Goal: Task Accomplishment & Management: Manage account settings

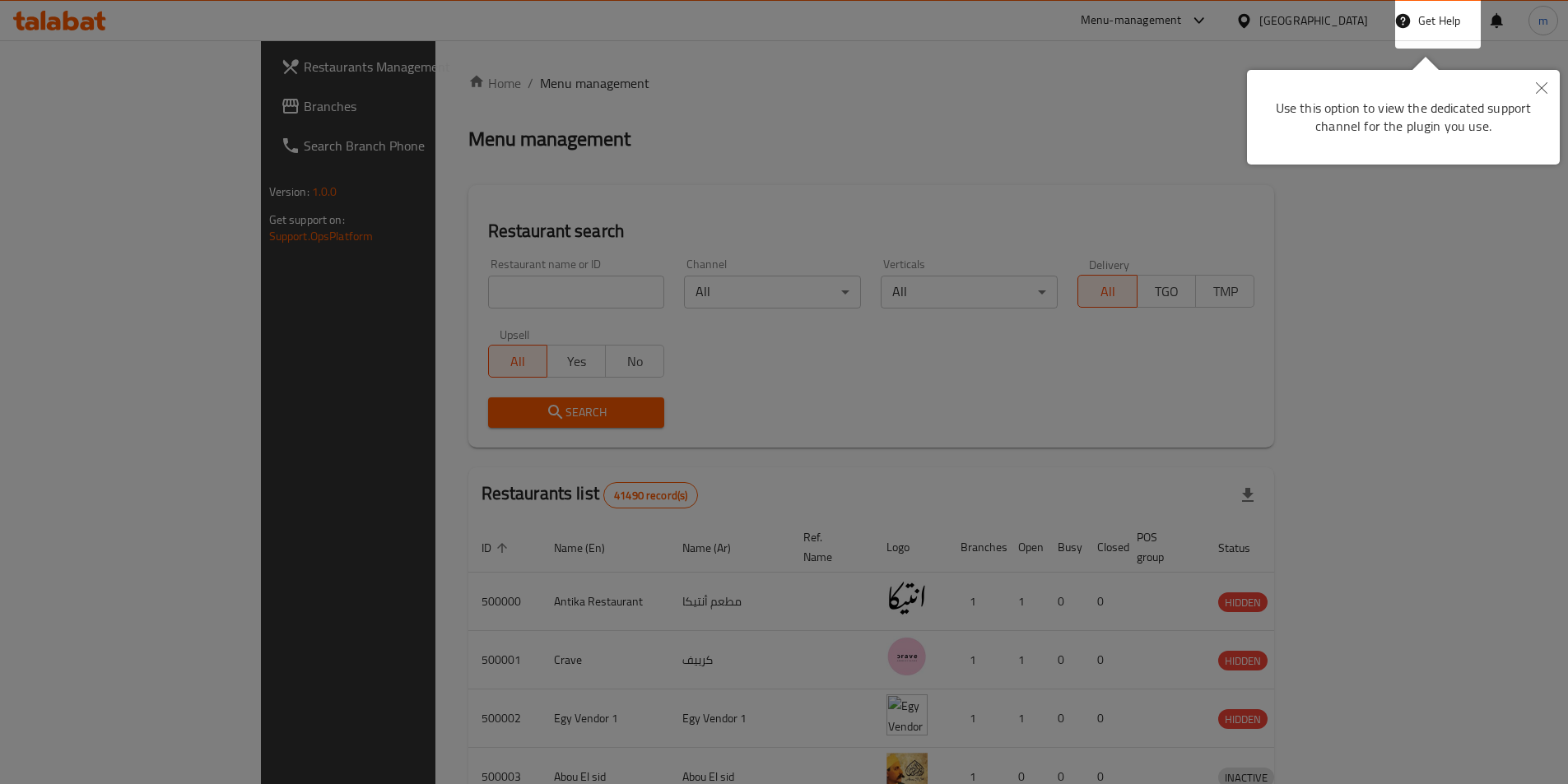
click at [1541, 80] on button "Close" at bounding box center [1541, 89] width 36 height 38
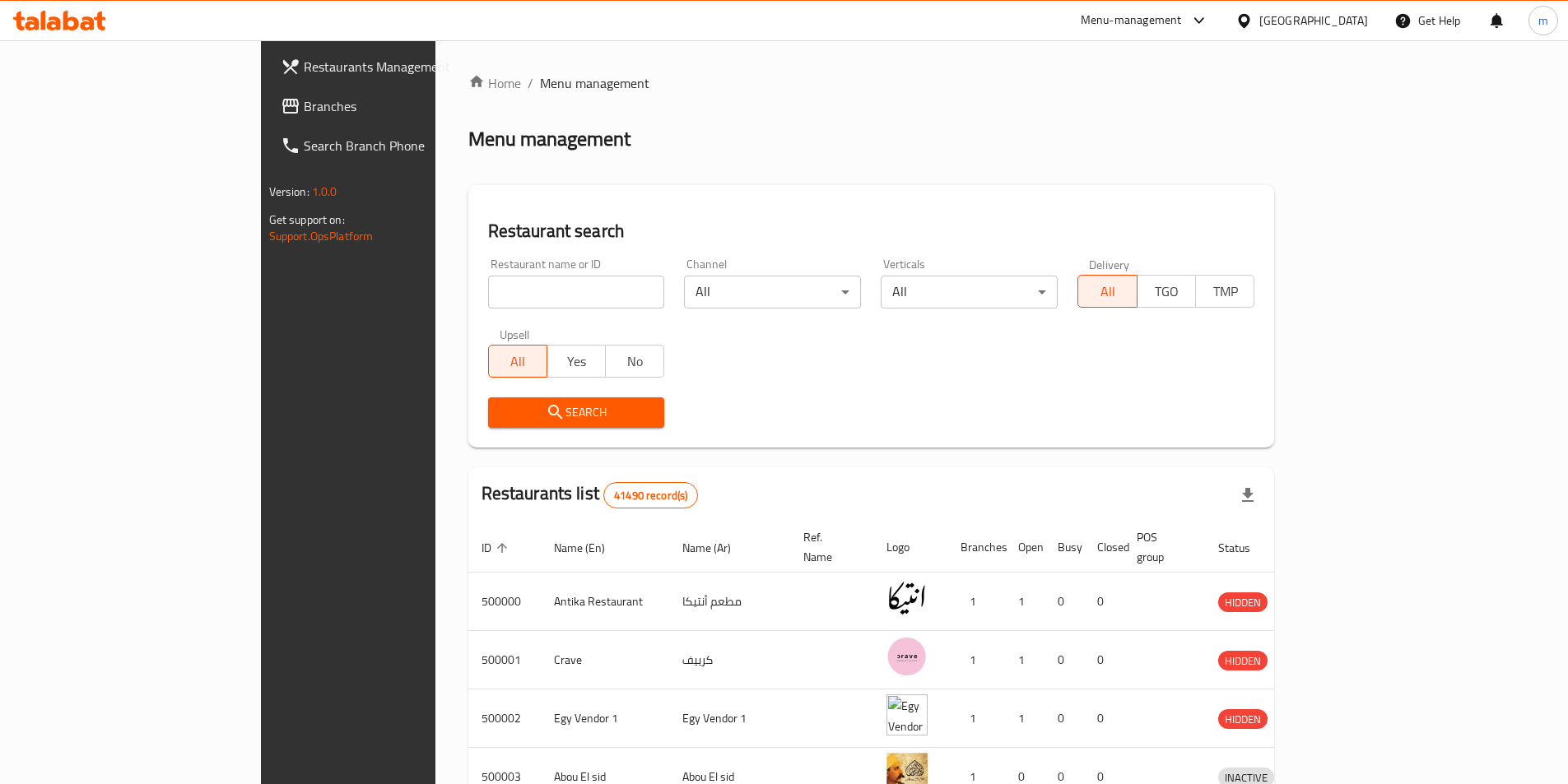
click at [1368, 16] on div "Egypt" at bounding box center [1301, 21] width 159 height 40
click at [1365, 16] on div "Egypt" at bounding box center [1313, 21] width 109 height 18
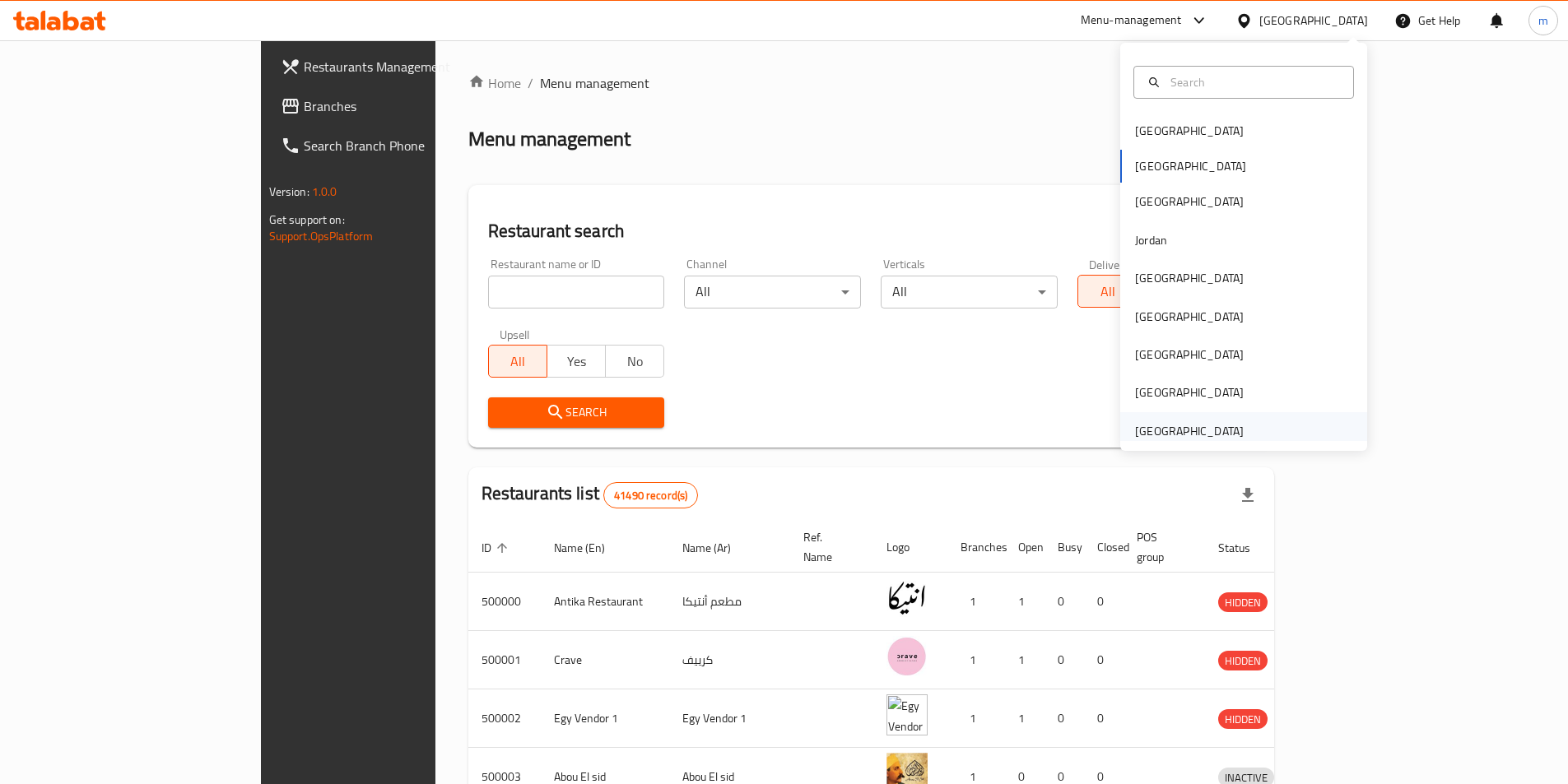
click at [1267, 436] on div "[GEOGRAPHIC_DATA]" at bounding box center [1244, 431] width 247 height 38
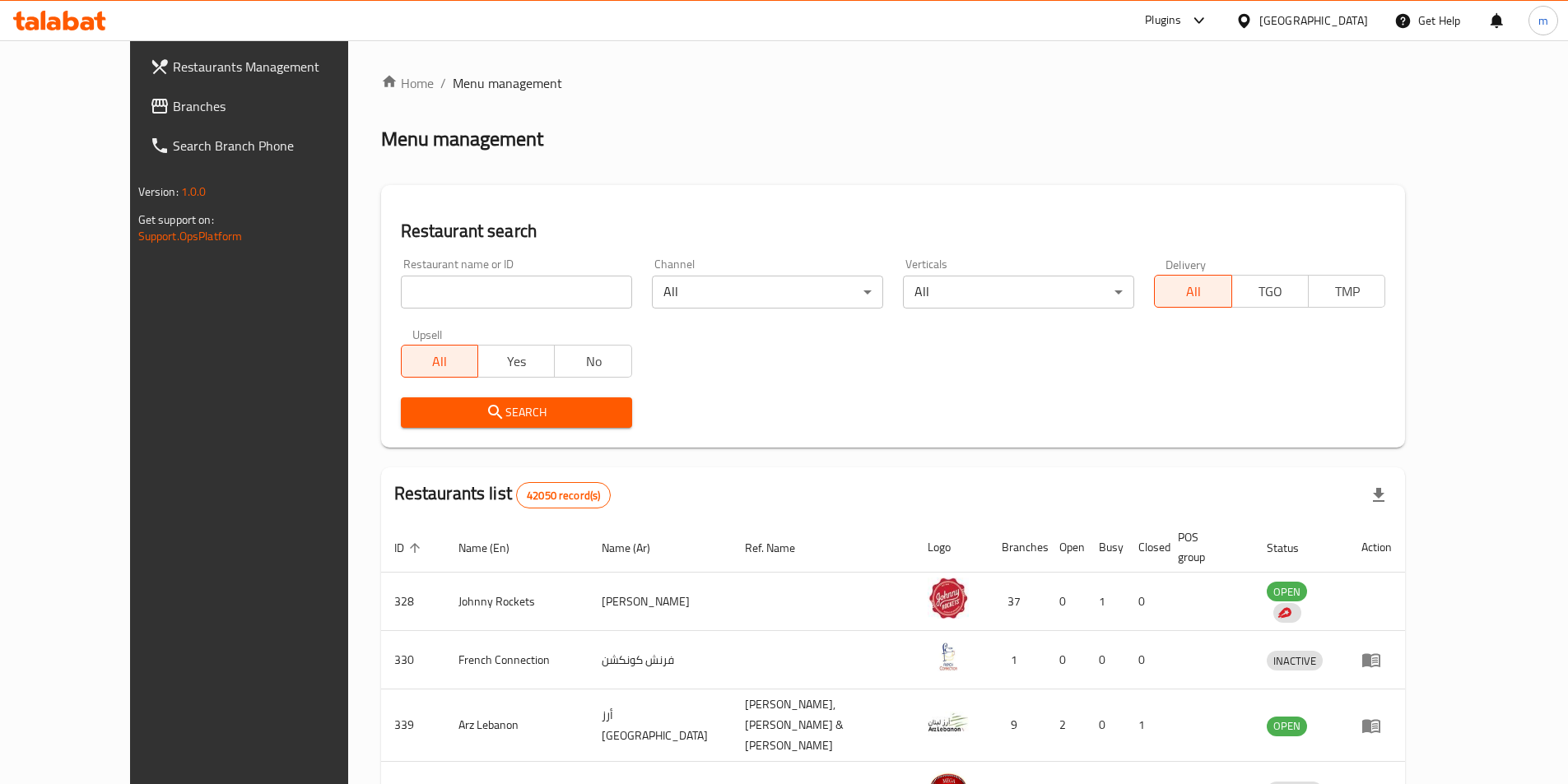
click at [173, 107] on span "Branches" at bounding box center [275, 106] width 206 height 20
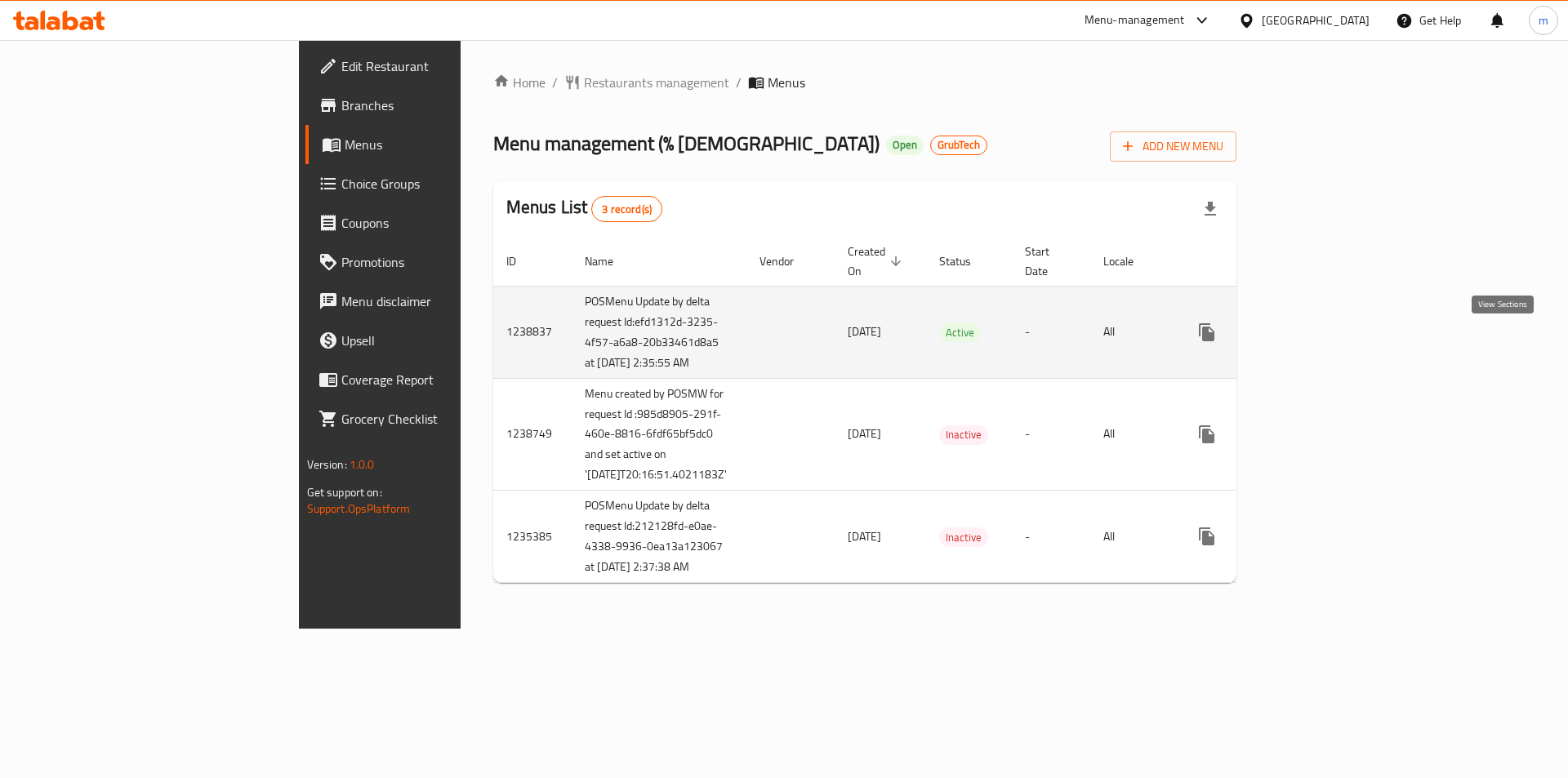
click at [1332, 340] on icon "enhanced table" at bounding box center [1324, 332] width 14 height 14
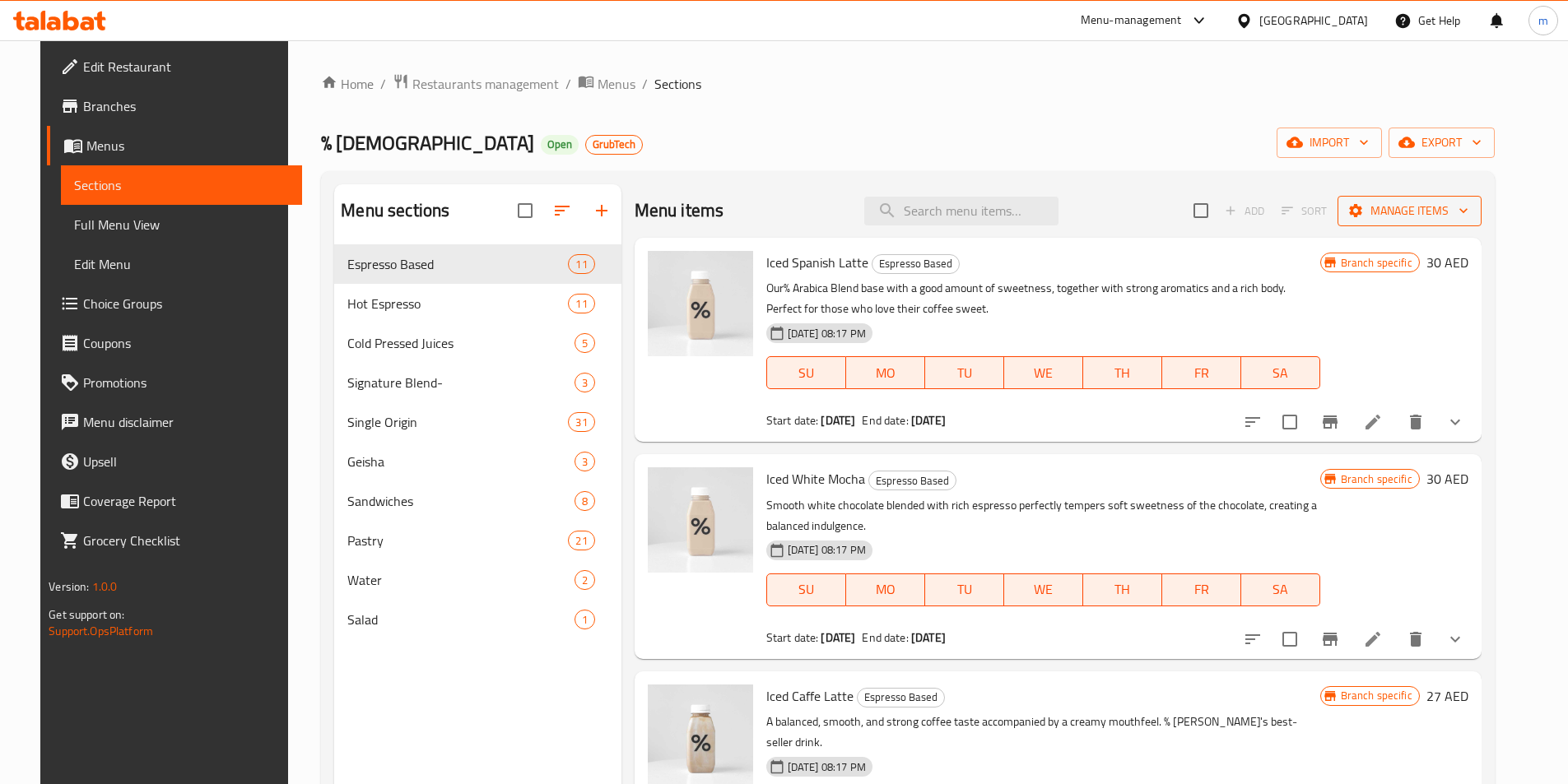
click at [1472, 213] on icon "button" at bounding box center [1463, 210] width 16 height 16
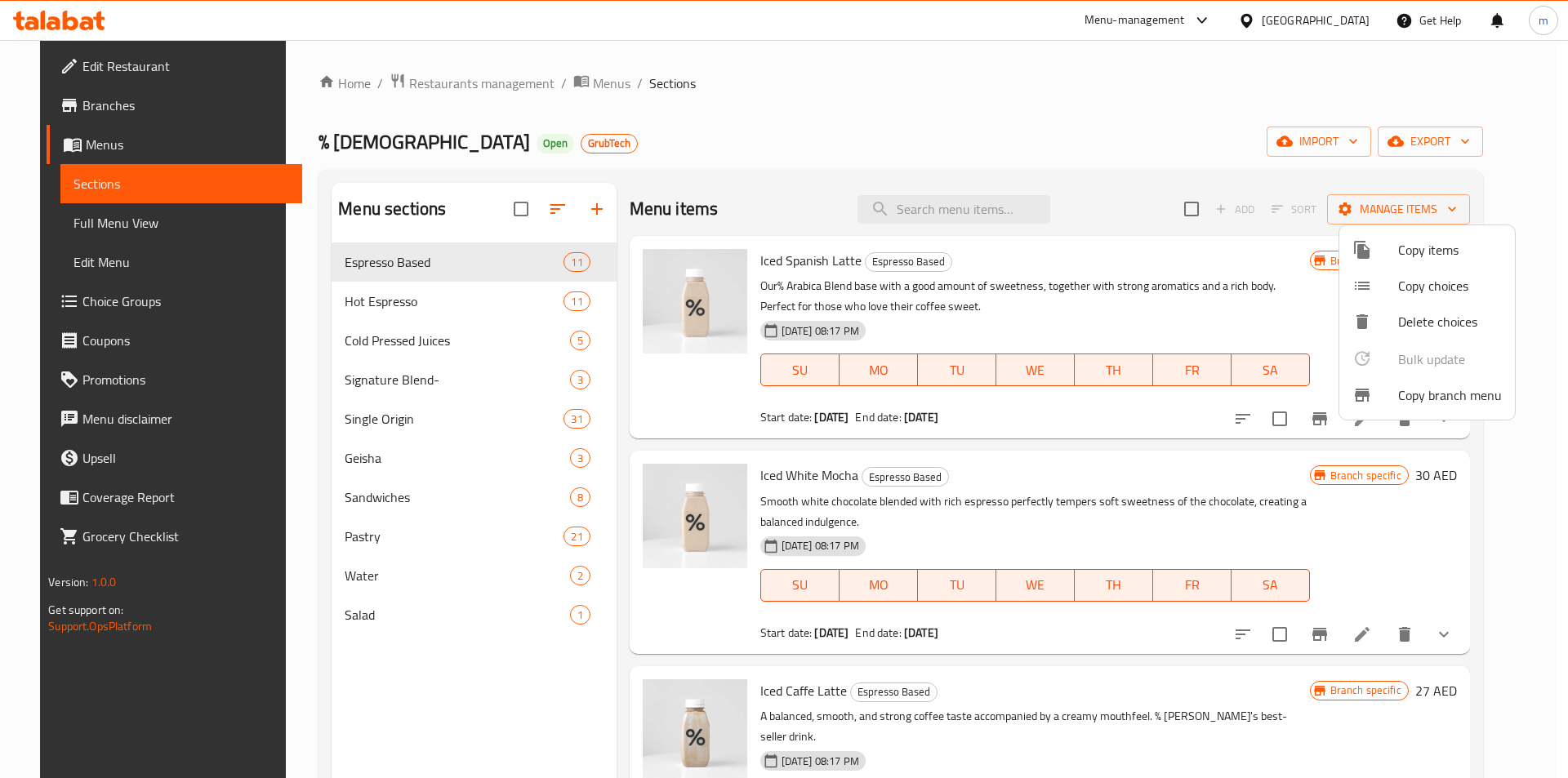
click at [1471, 394] on span "Copy branch menu" at bounding box center [1449, 395] width 103 height 20
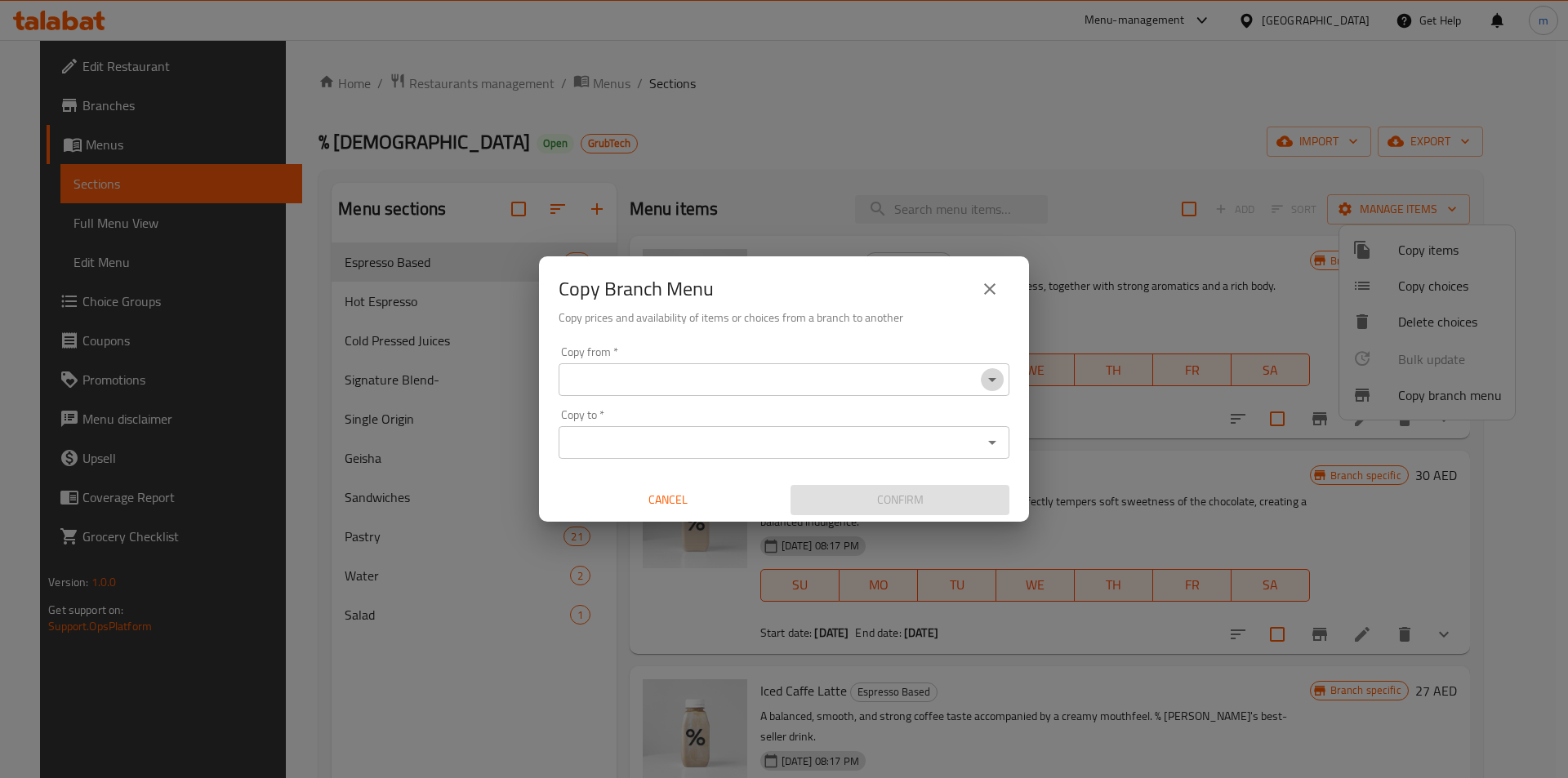
click at [1001, 376] on icon "Open" at bounding box center [992, 380] width 20 height 20
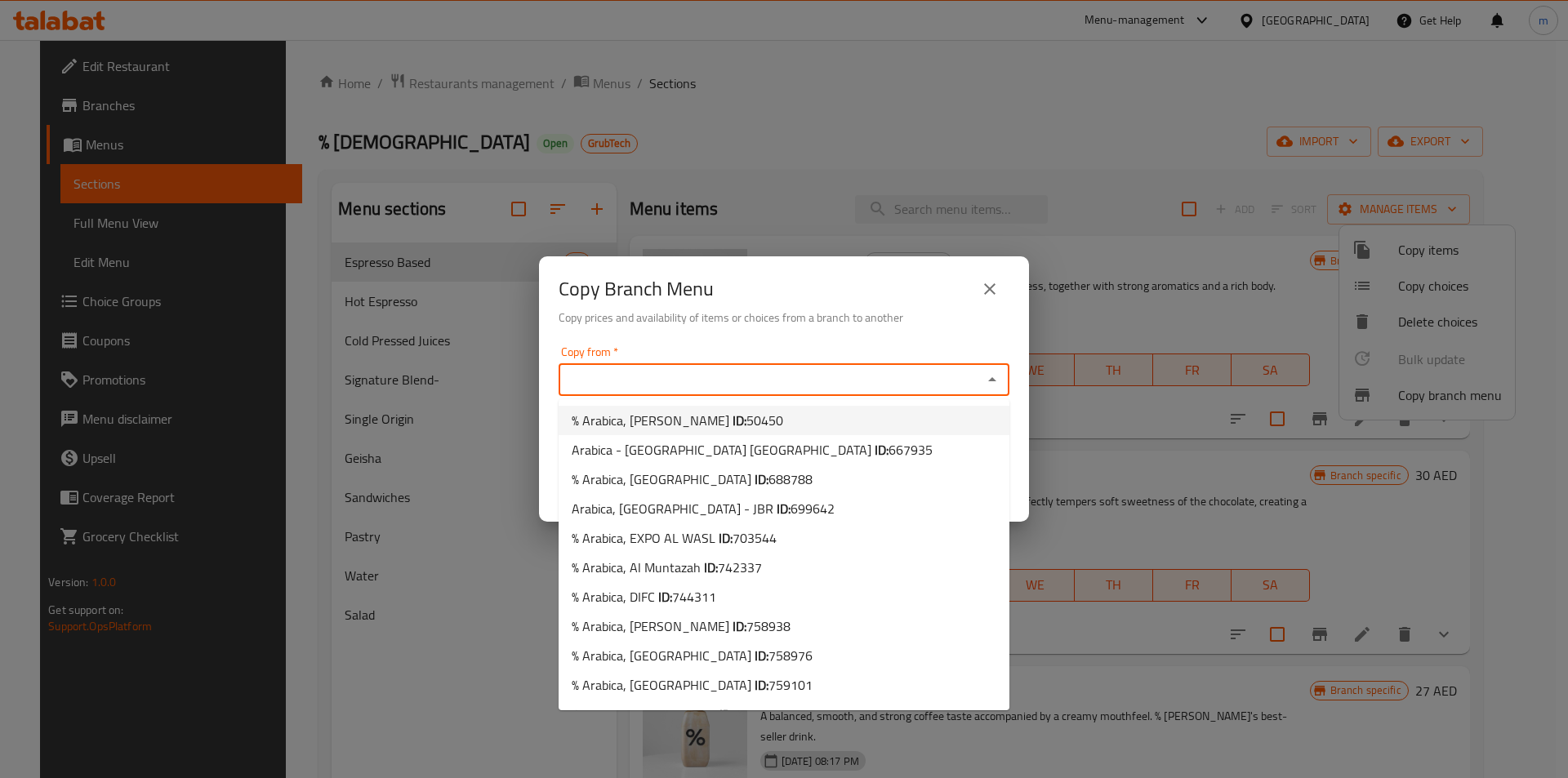
click at [776, 425] on li "% Arabica, Al Hili ID: 50450" at bounding box center [784, 420] width 451 height 29
type input "% Arabica, [PERSON_NAME]"
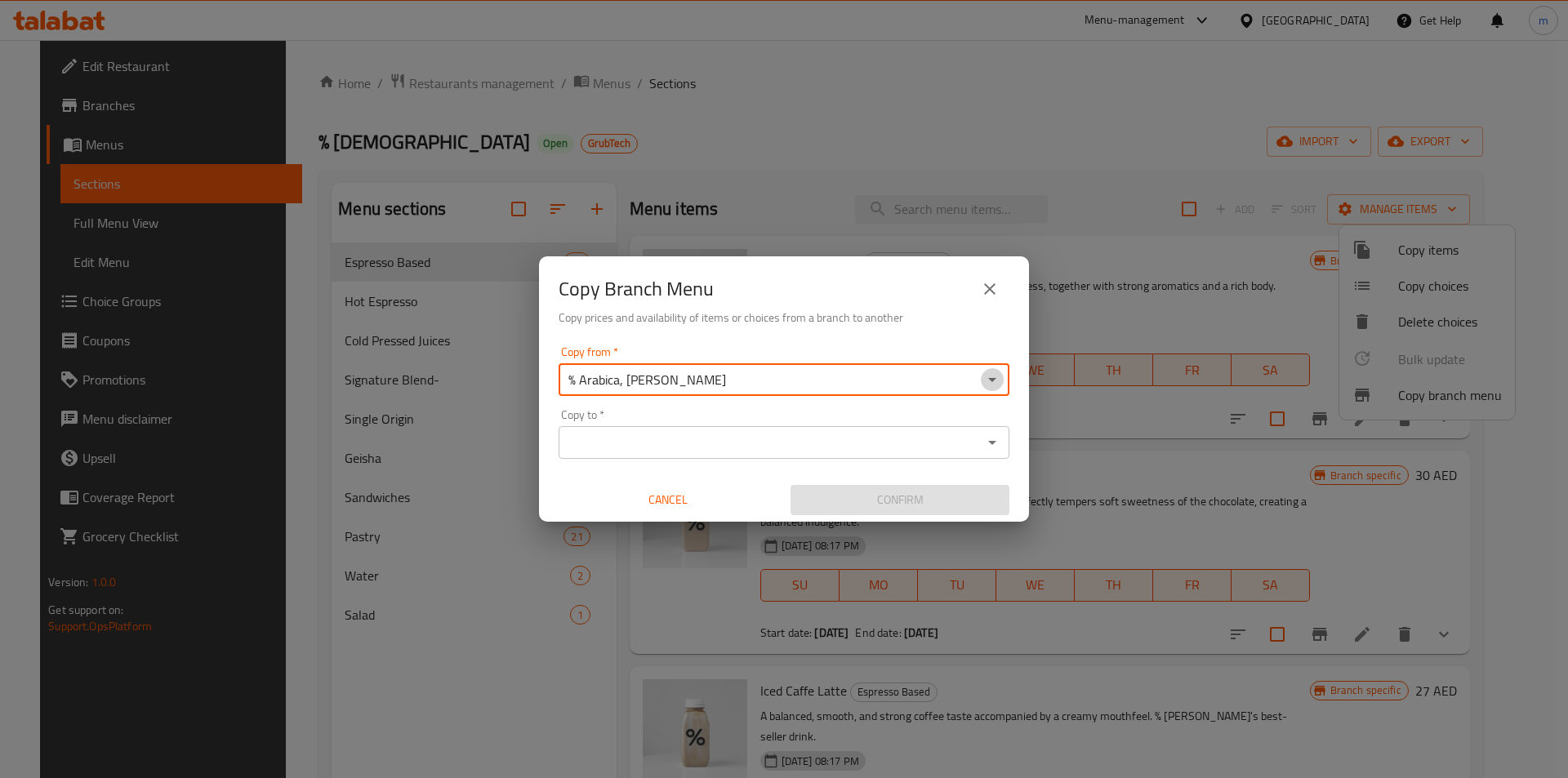
click at [996, 383] on icon "Open" at bounding box center [992, 380] width 20 height 20
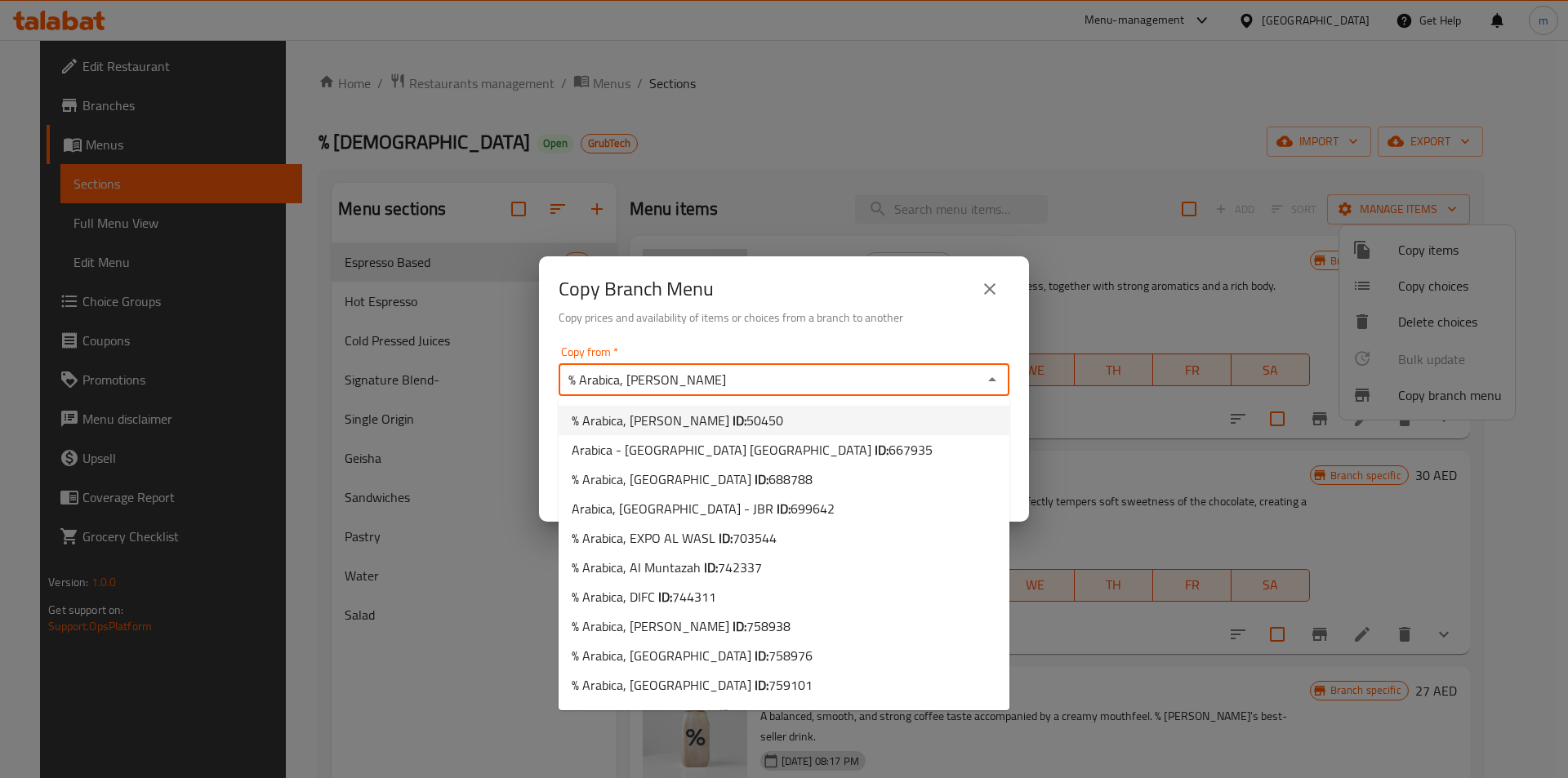
click at [746, 423] on span "50450" at bounding box center [764, 420] width 37 height 24
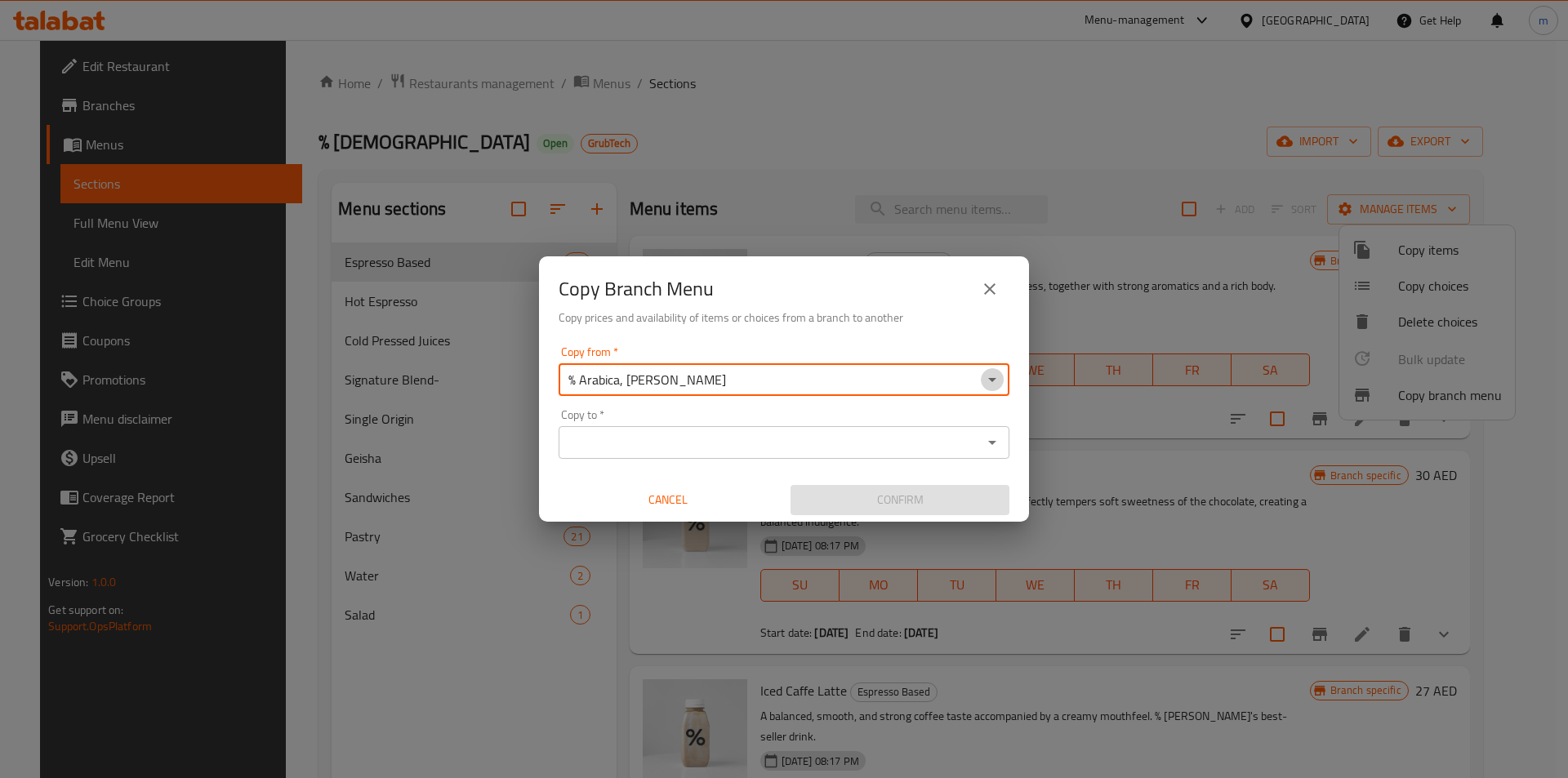
click at [997, 373] on icon "Open" at bounding box center [992, 380] width 20 height 20
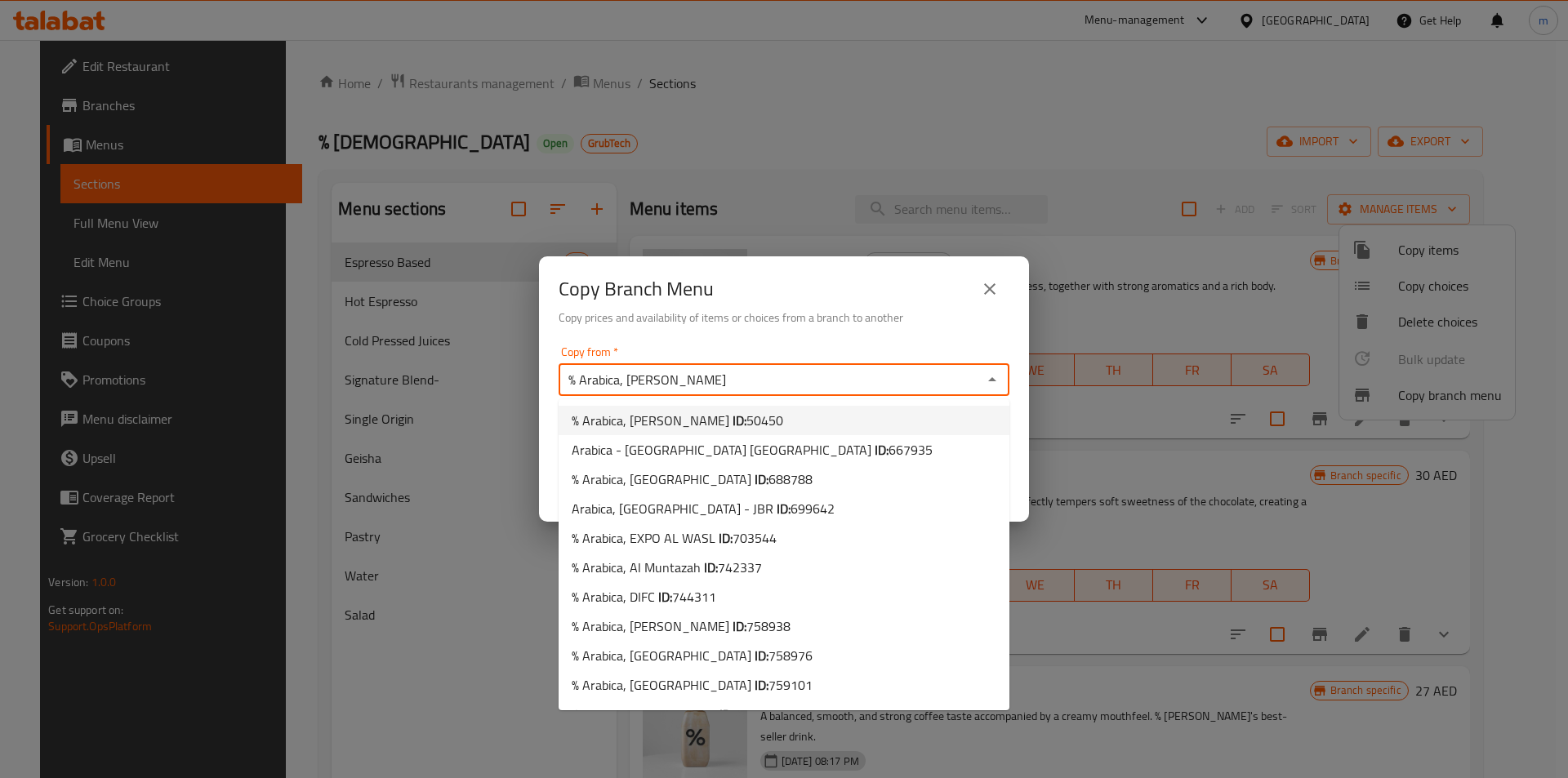
click at [766, 413] on li "% Arabica, Al Hili ID: 50450" at bounding box center [784, 420] width 451 height 29
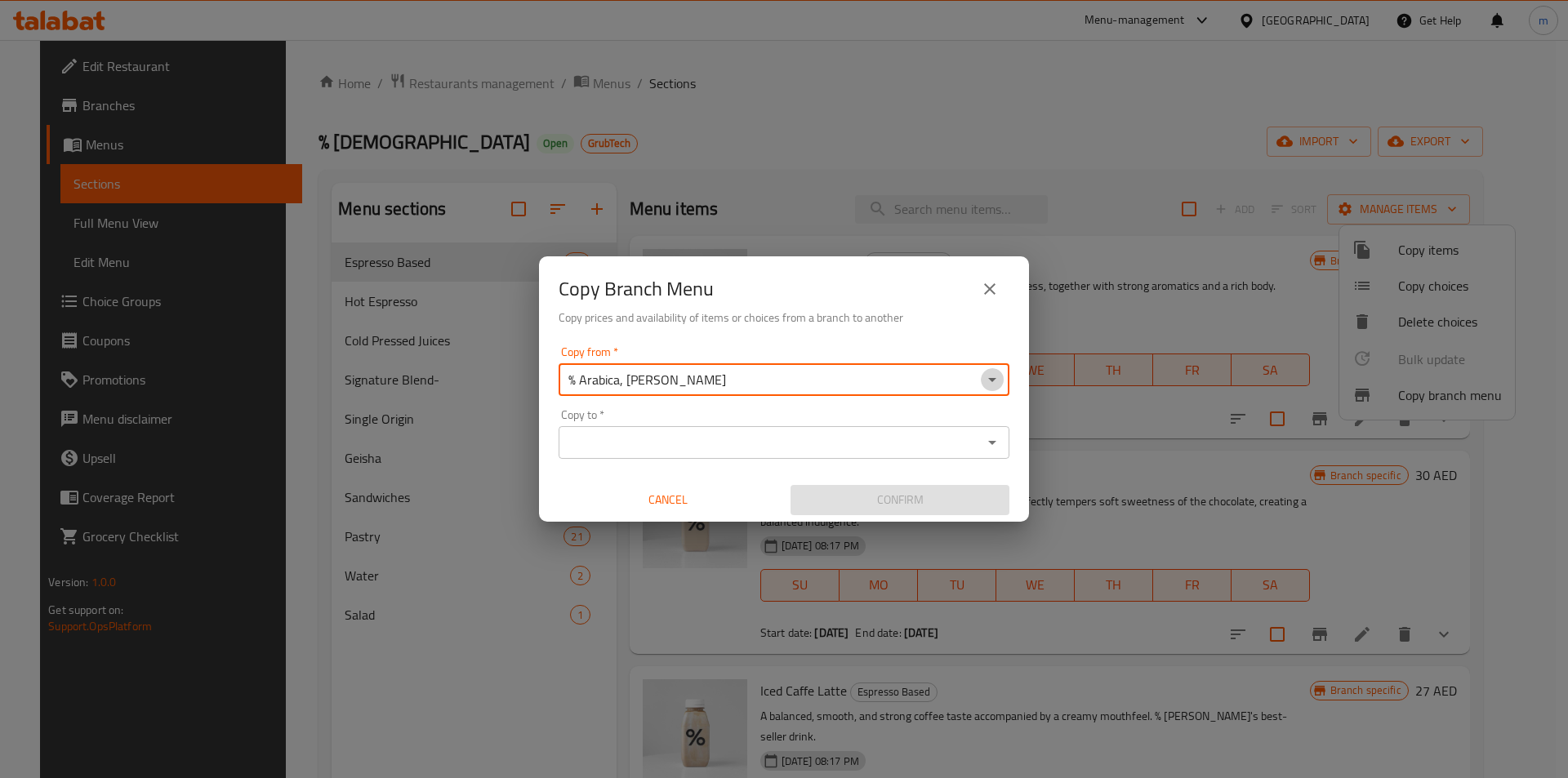
click at [989, 383] on icon "Open" at bounding box center [992, 380] width 20 height 20
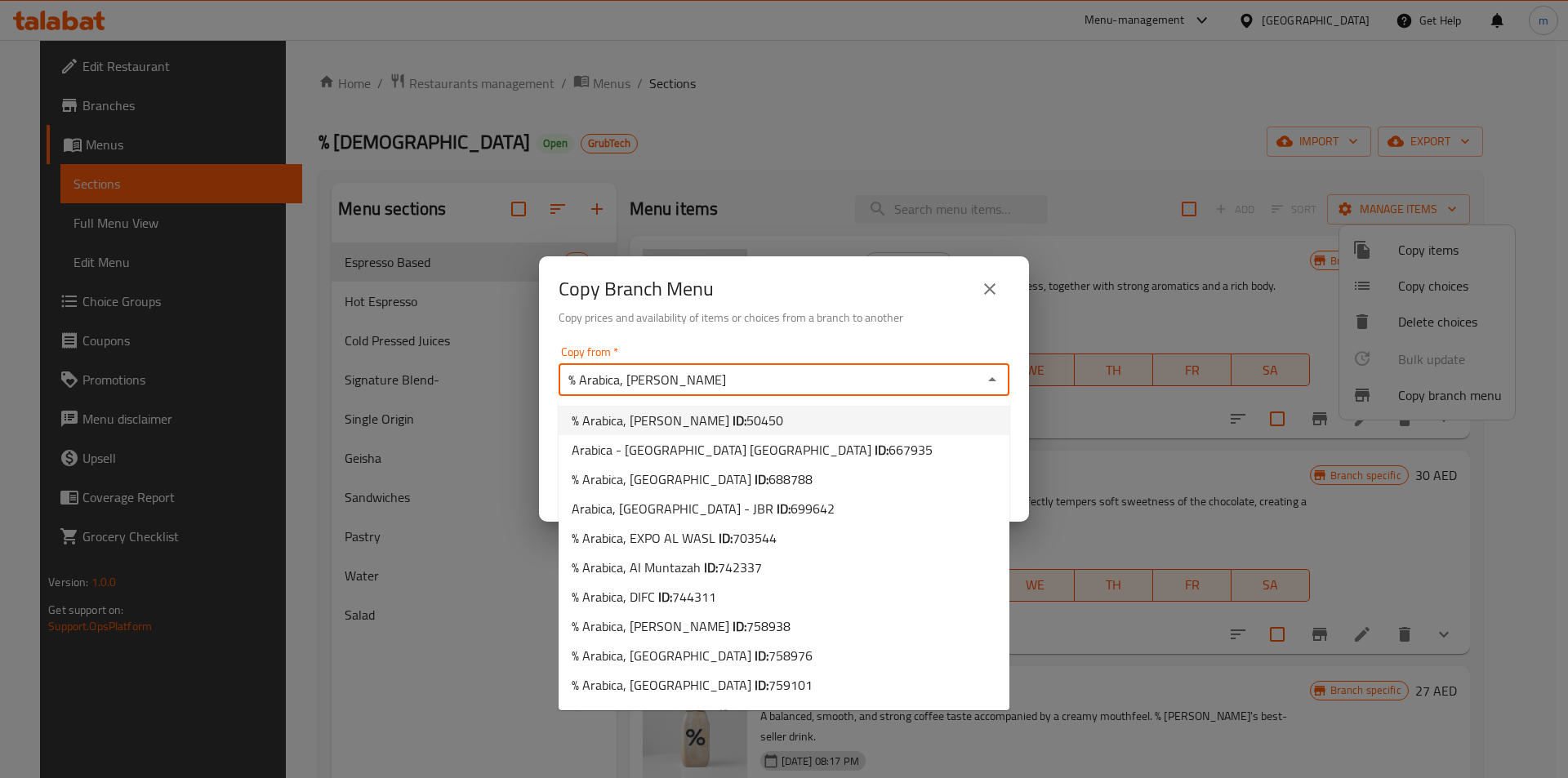
click at [725, 422] on li "% Arabica, Al Hili ID: 50450" at bounding box center [784, 420] width 451 height 29
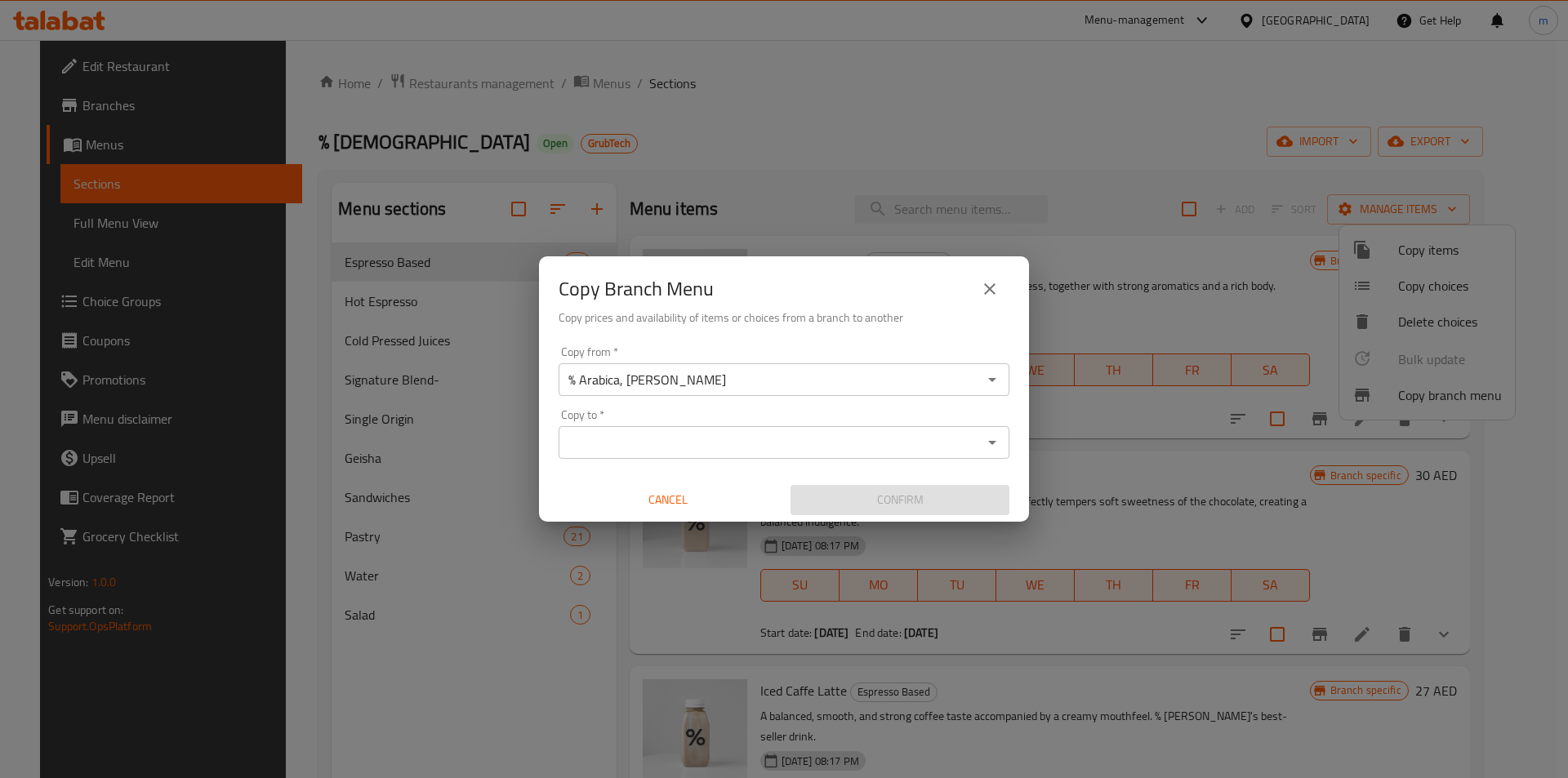
click at [597, 444] on input "Copy to   *" at bounding box center [770, 443] width 414 height 23
paste input "780650"
type input "780650"
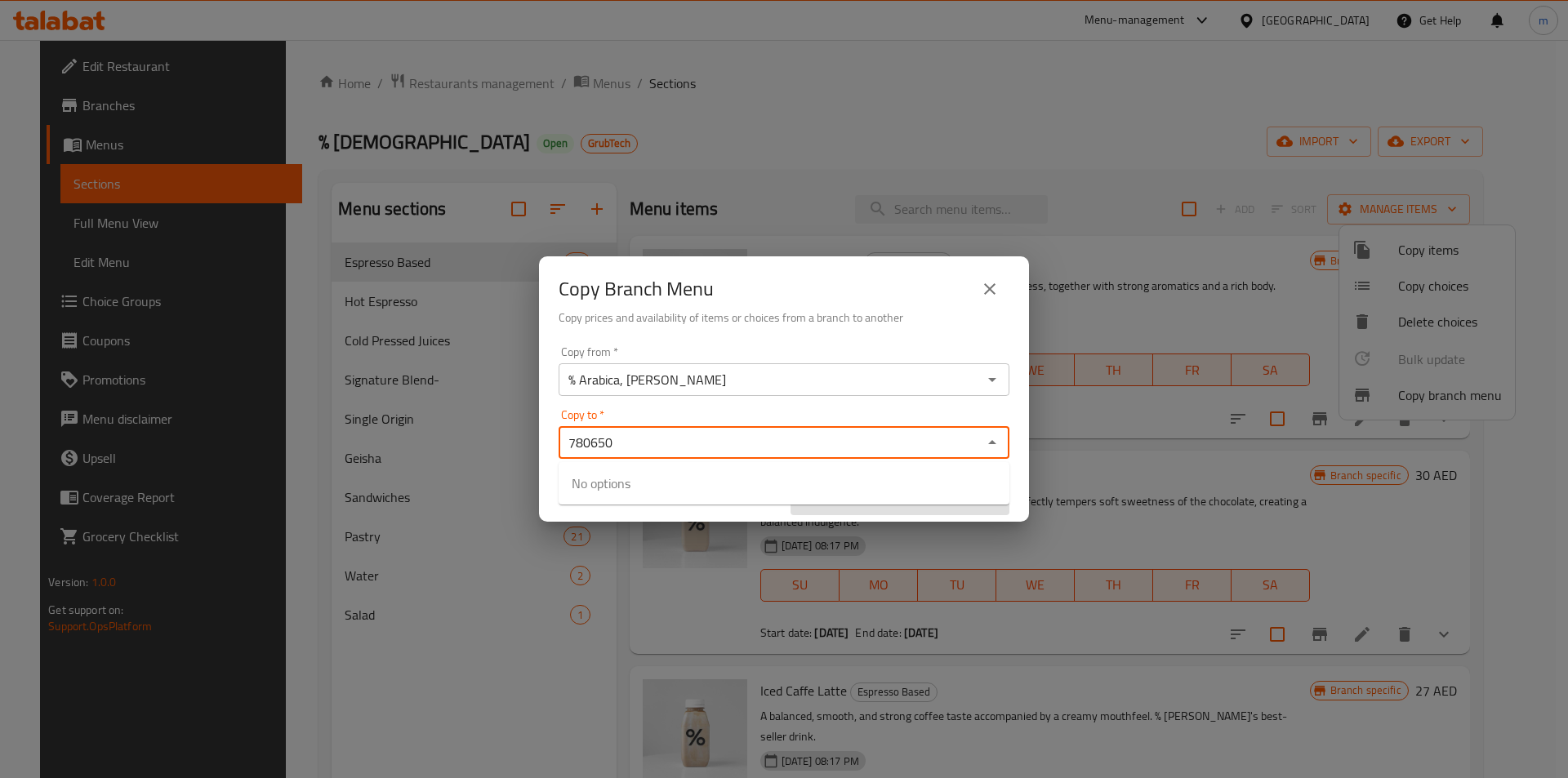
click at [626, 438] on input "780650" at bounding box center [770, 443] width 414 height 23
click at [626, 438] on input "780650" at bounding box center [770, 443] width 414 height 23
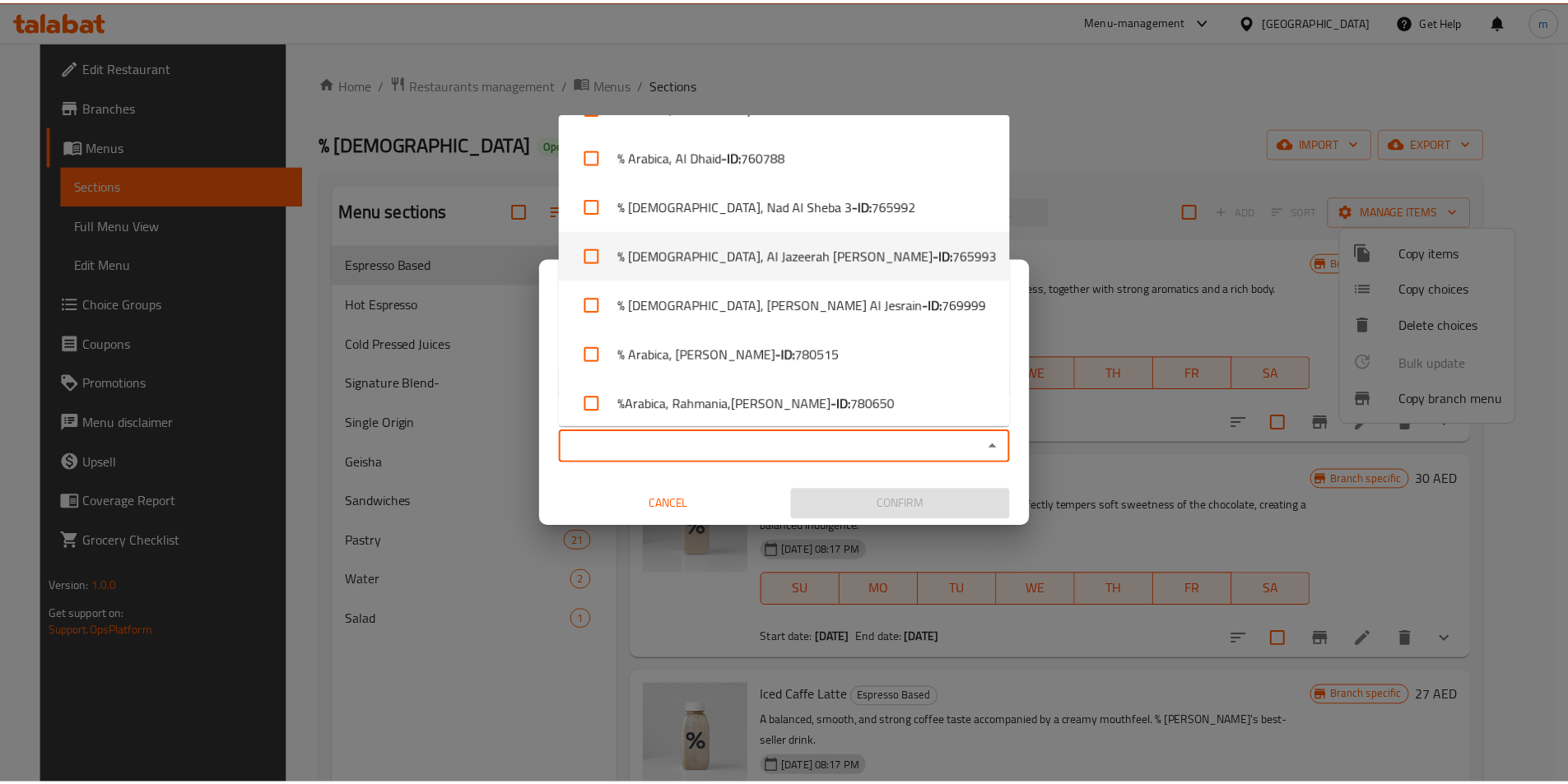
scroll to position [539, 0]
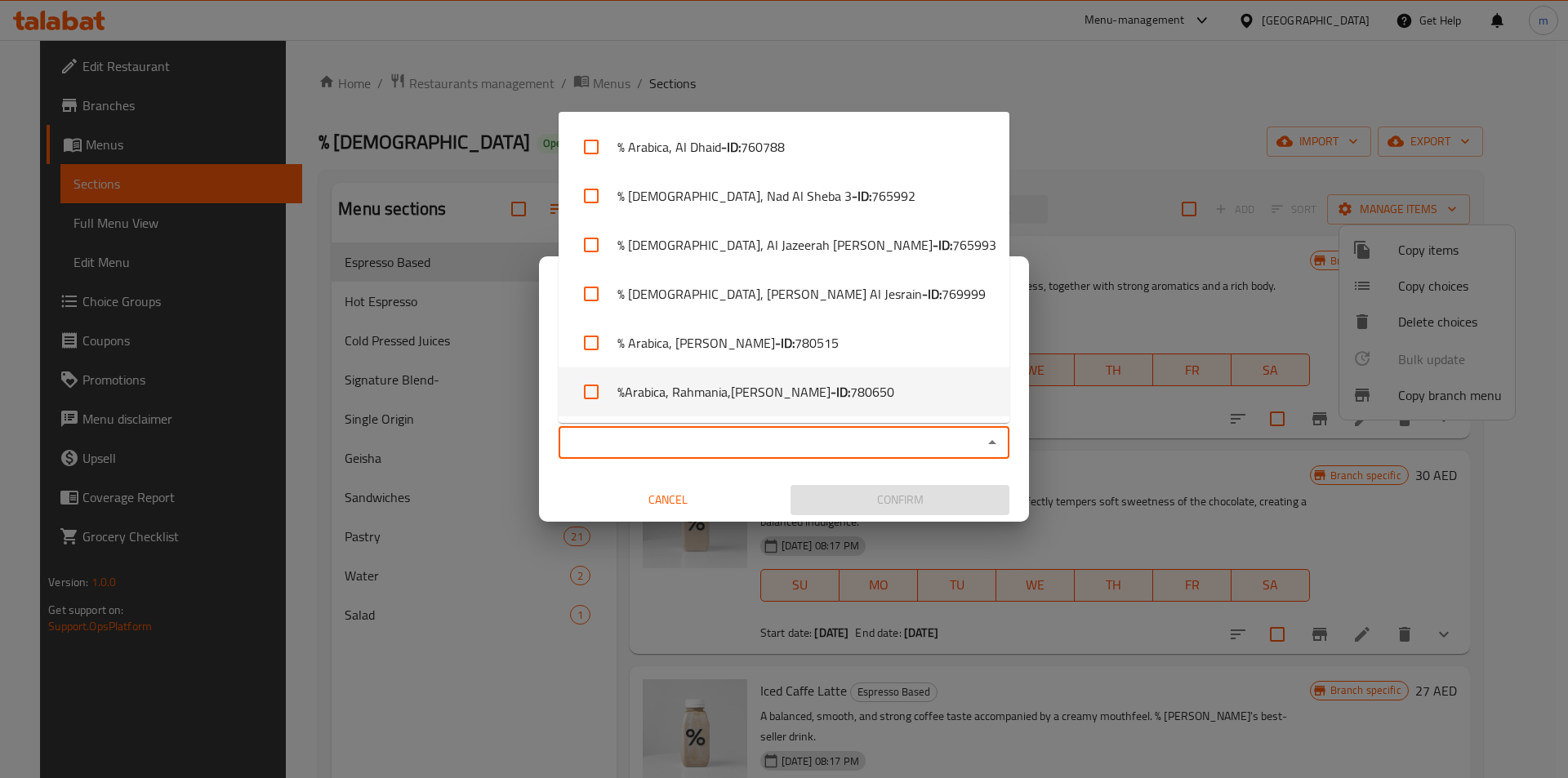
click at [850, 397] on span "780650" at bounding box center [871, 392] width 44 height 20
checkbox input "true"
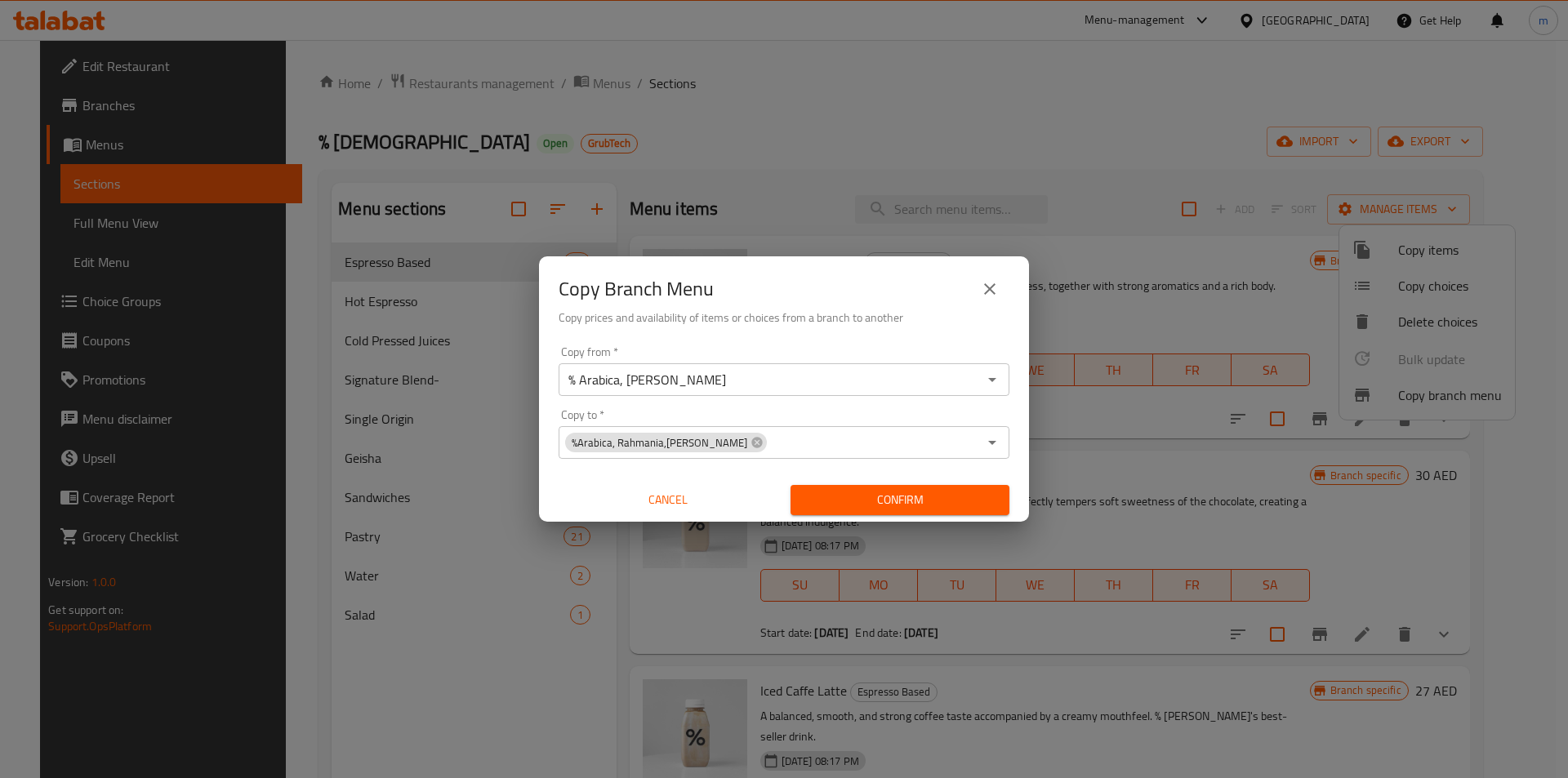
click at [546, 403] on div "Copy from   * % Arabica, Al Hili Copy from * Copy to   * %Arabica, Rahmania,Al …" at bounding box center [784, 430] width 490 height 182
click at [877, 498] on span "Confirm" at bounding box center [899, 500] width 193 height 20
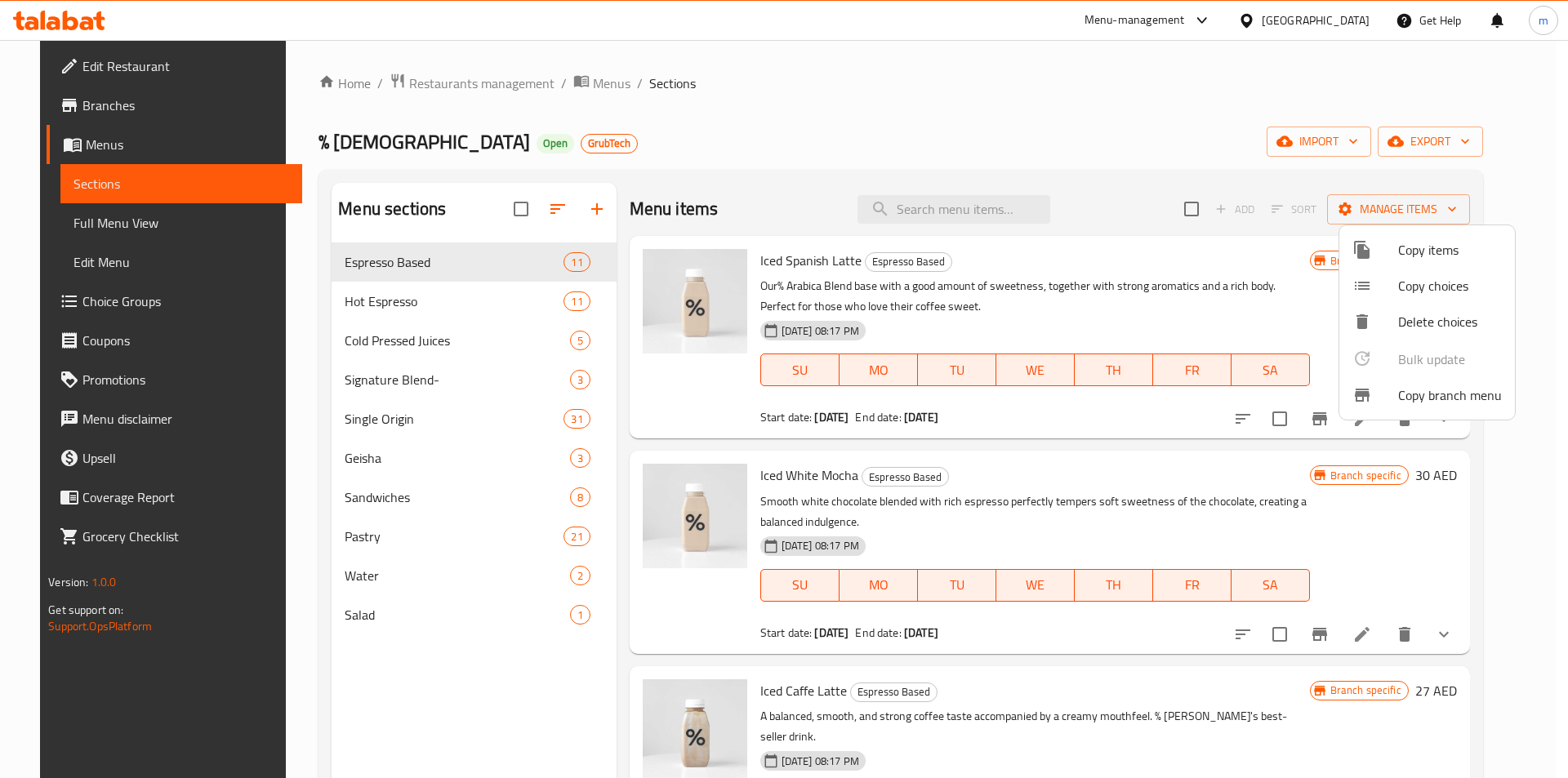
click at [105, 106] on div at bounding box center [784, 389] width 1568 height 778
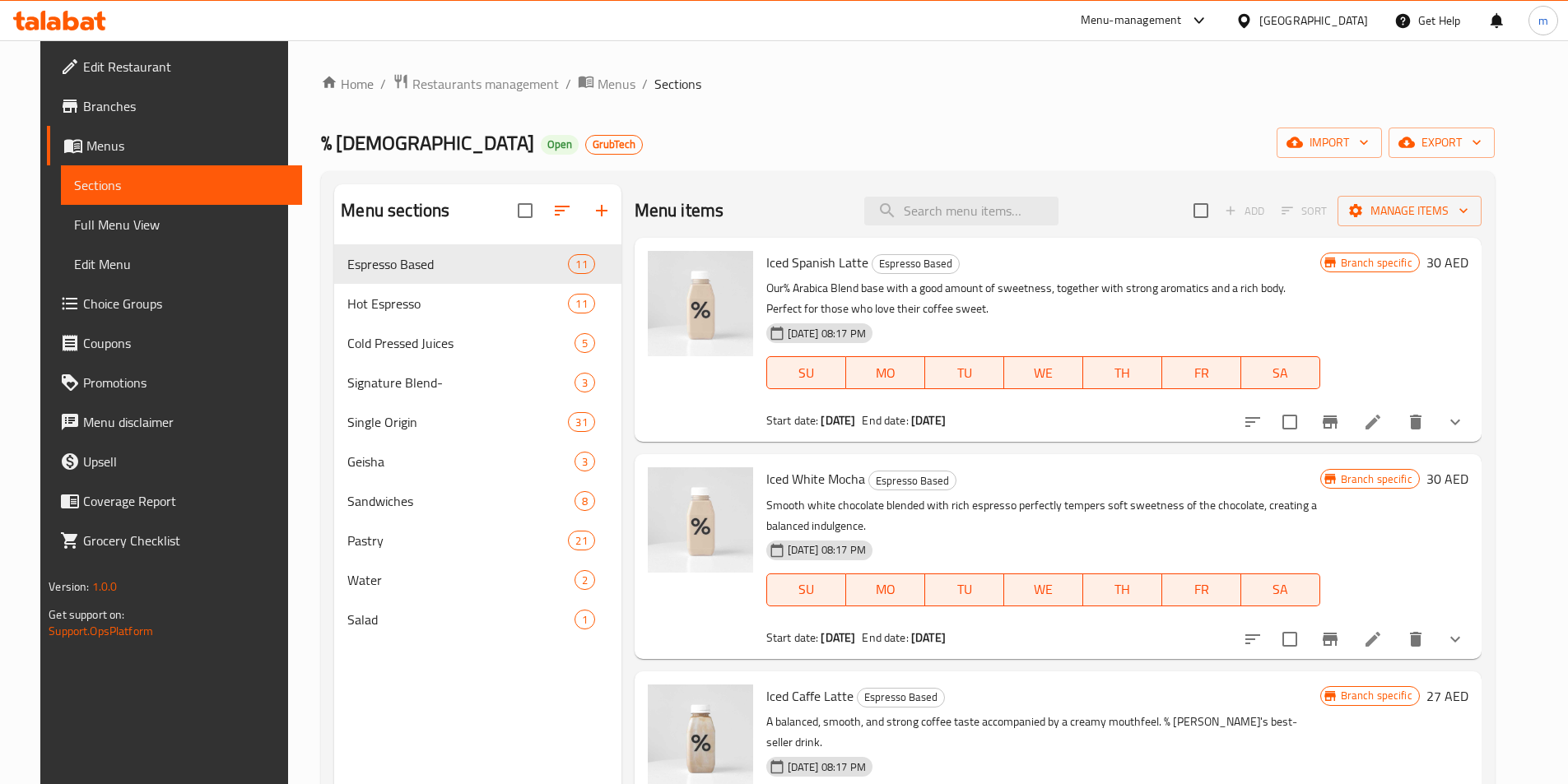
click at [98, 109] on span "Branches" at bounding box center [186, 106] width 206 height 20
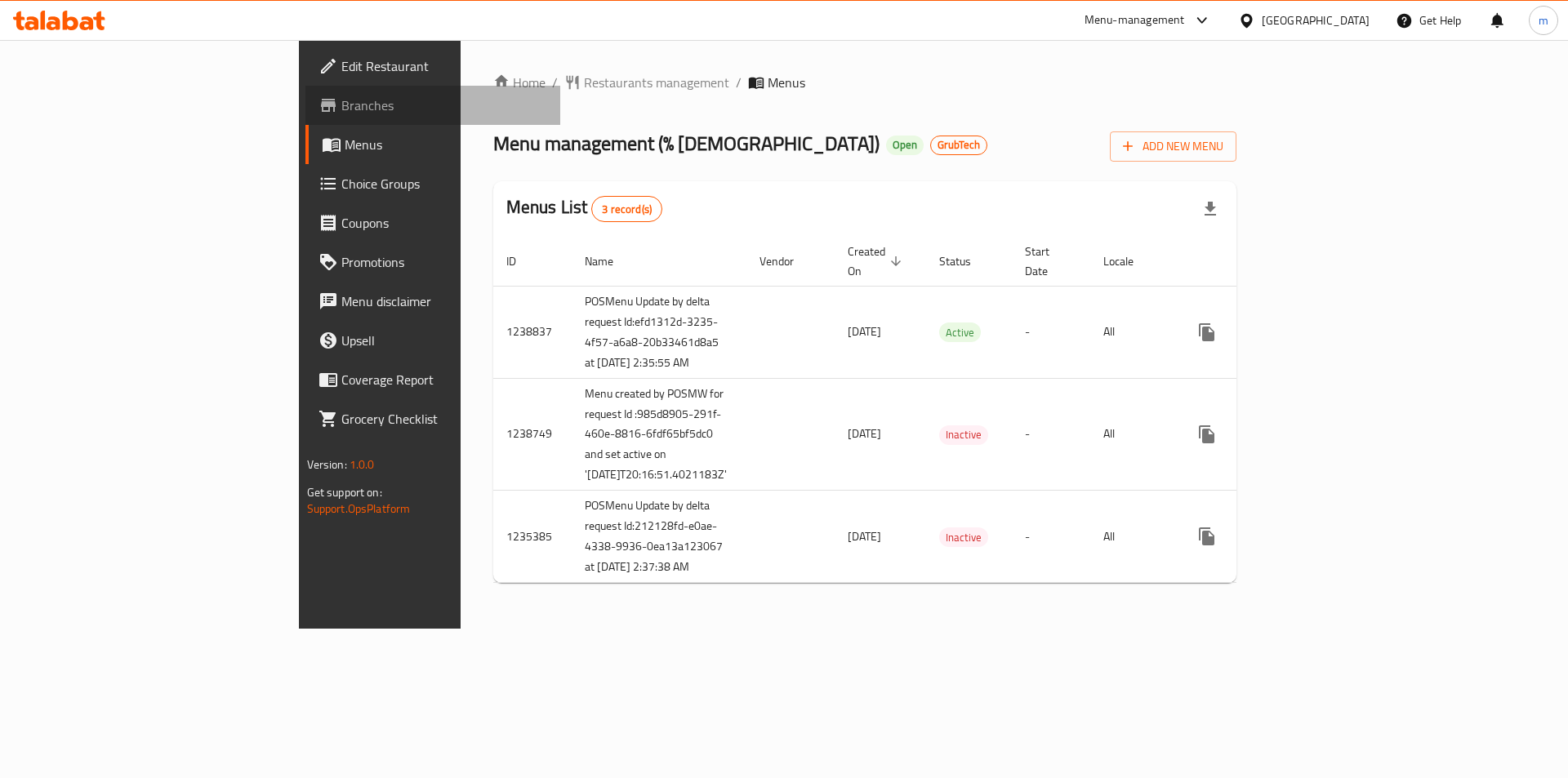
click at [341, 114] on span "Branches" at bounding box center [445, 105] width 207 height 20
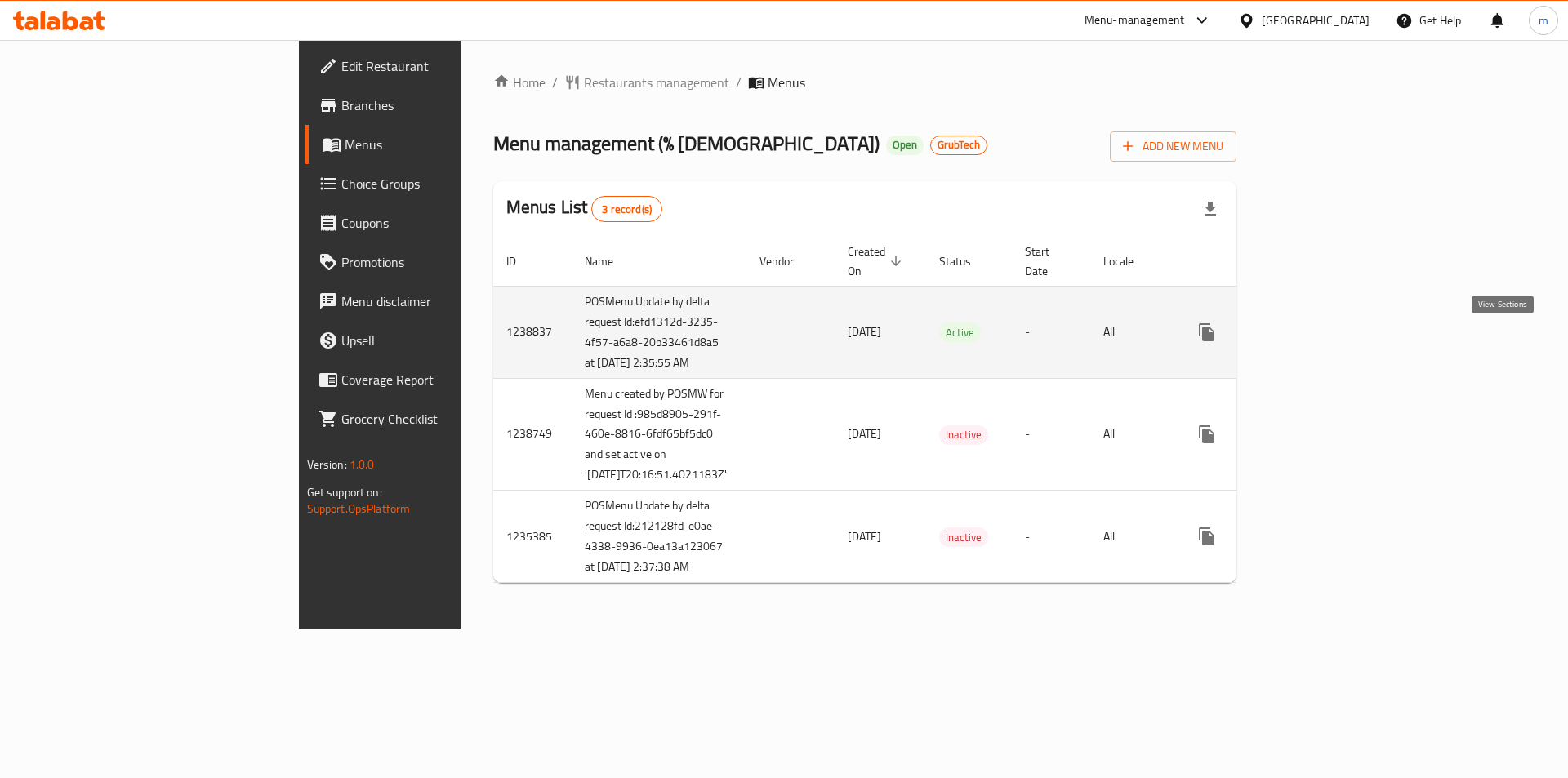
click at [1334, 342] on icon "enhanced table" at bounding box center [1325, 332] width 20 height 20
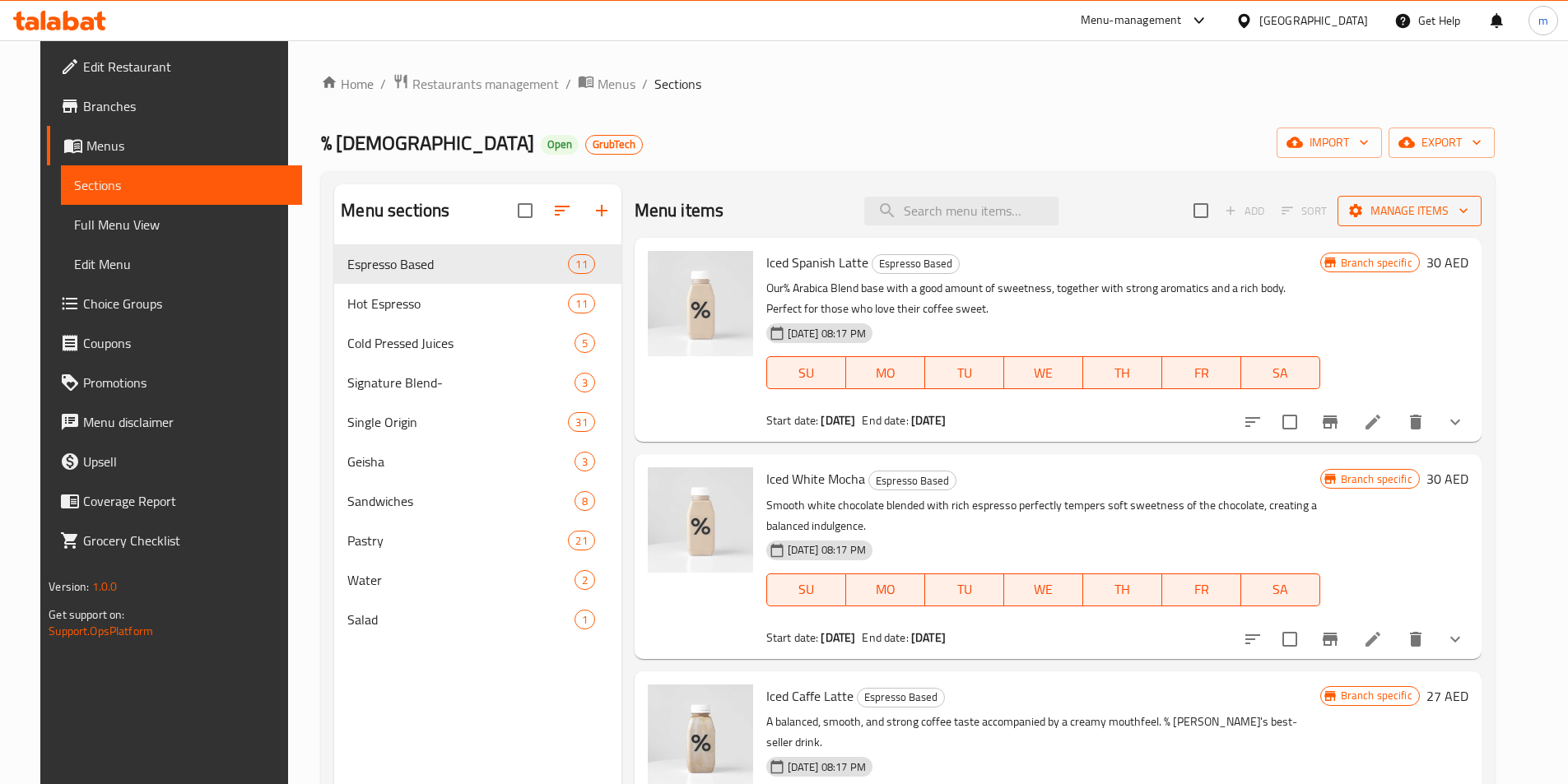
click at [1472, 216] on icon "button" at bounding box center [1463, 210] width 16 height 16
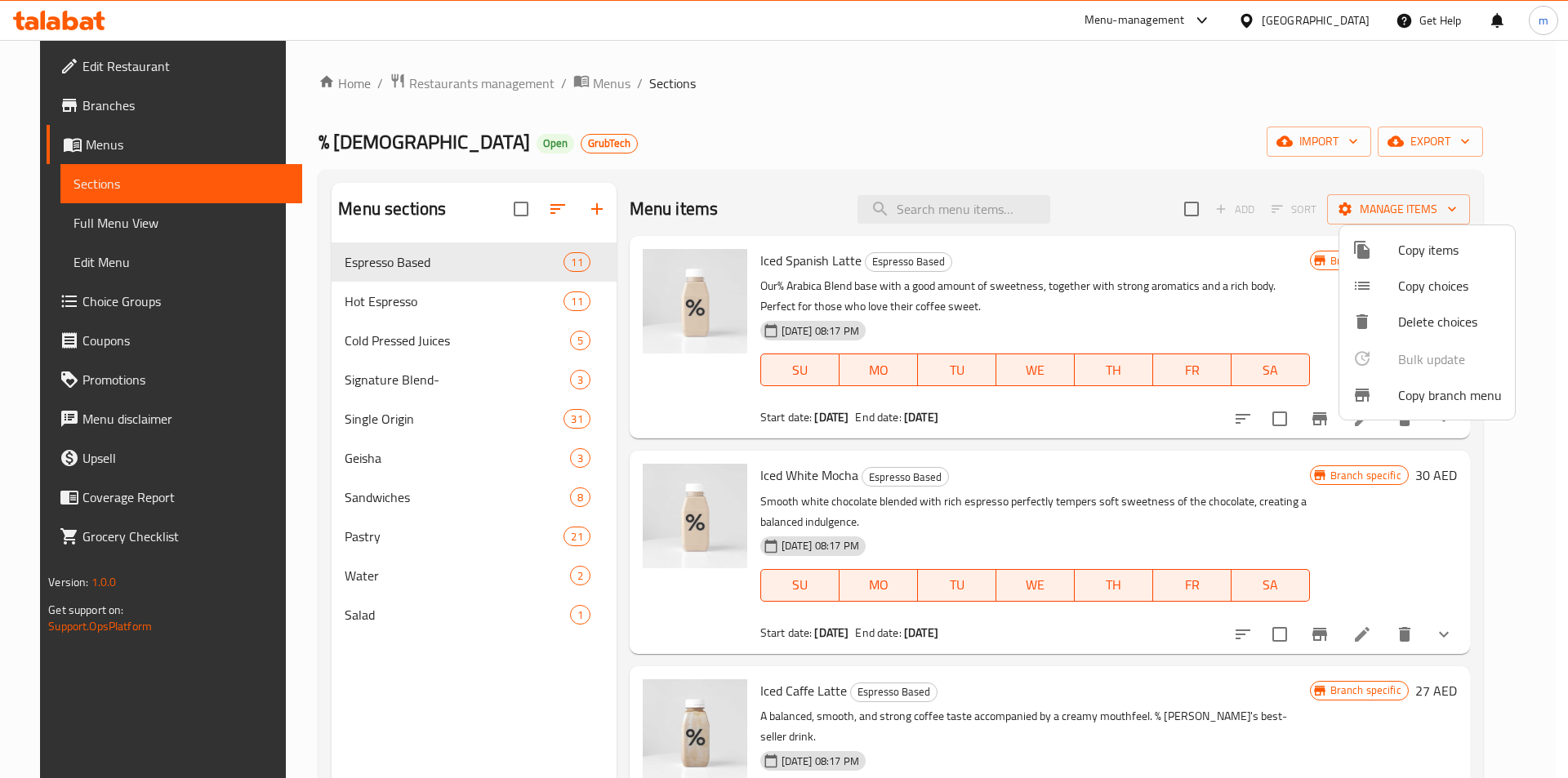
click at [1422, 394] on span "Copy branch menu" at bounding box center [1449, 395] width 103 height 20
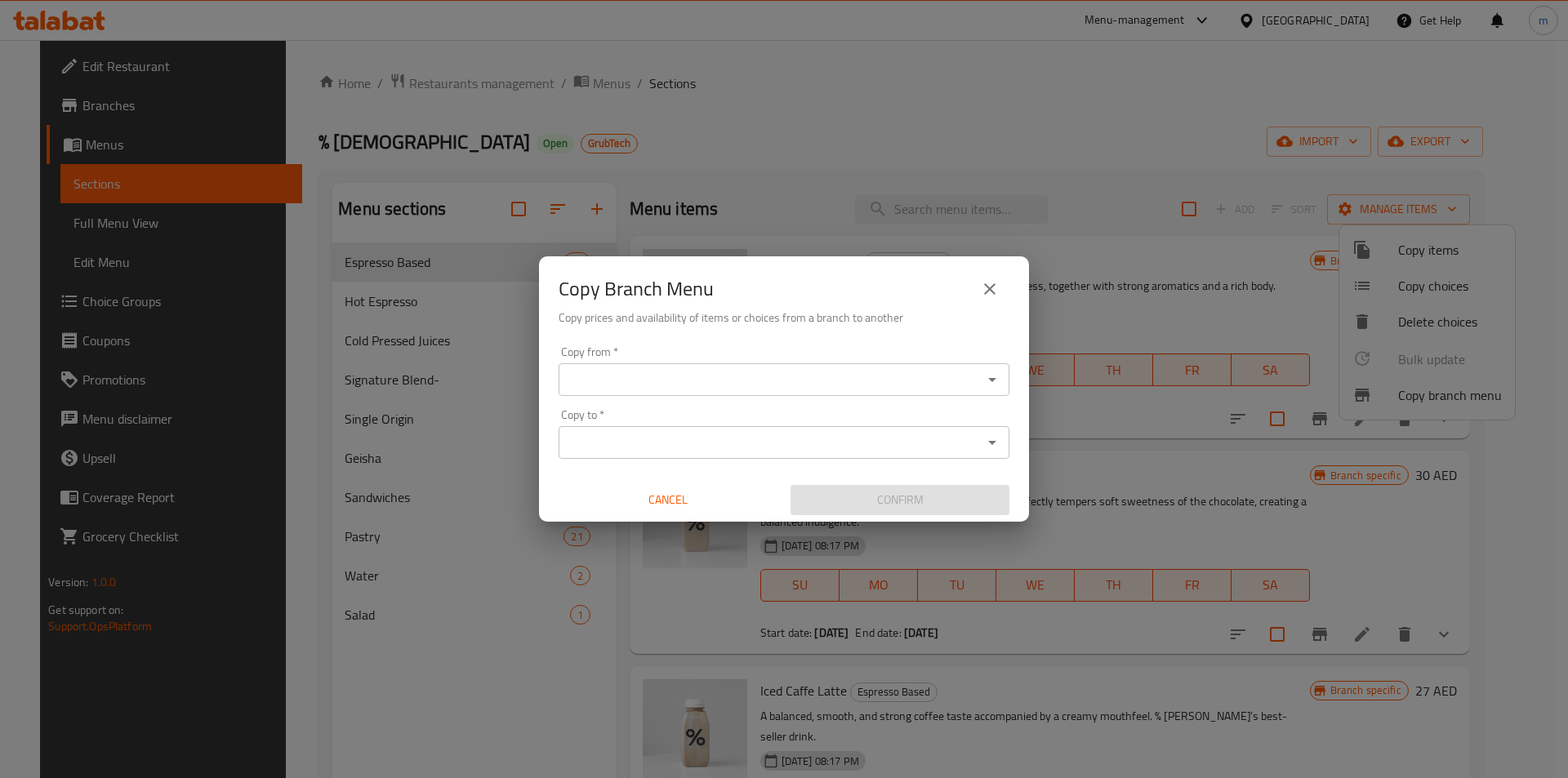
click at [619, 372] on input "Copy from   *" at bounding box center [770, 380] width 414 height 23
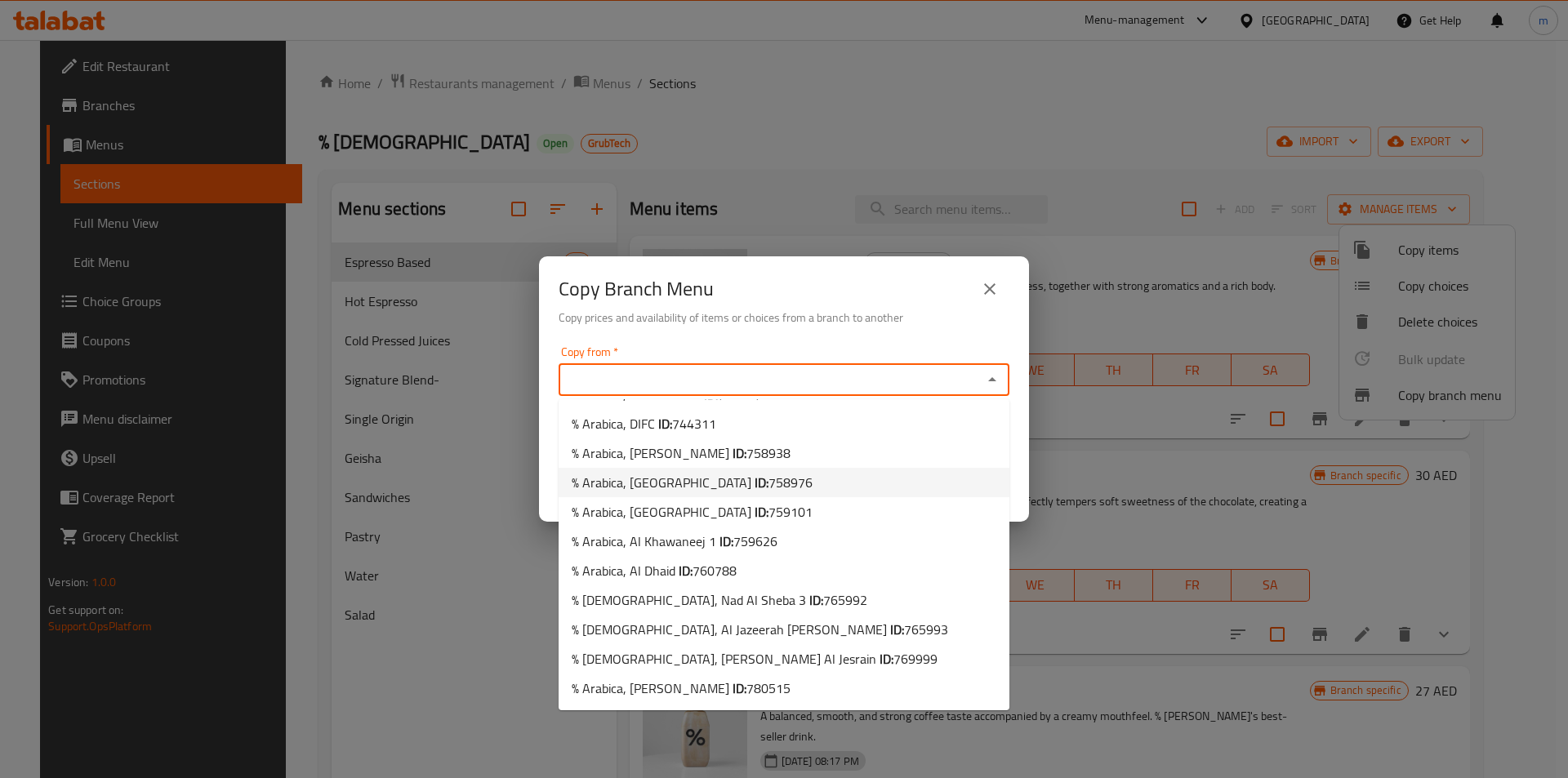
scroll to position [201, 0]
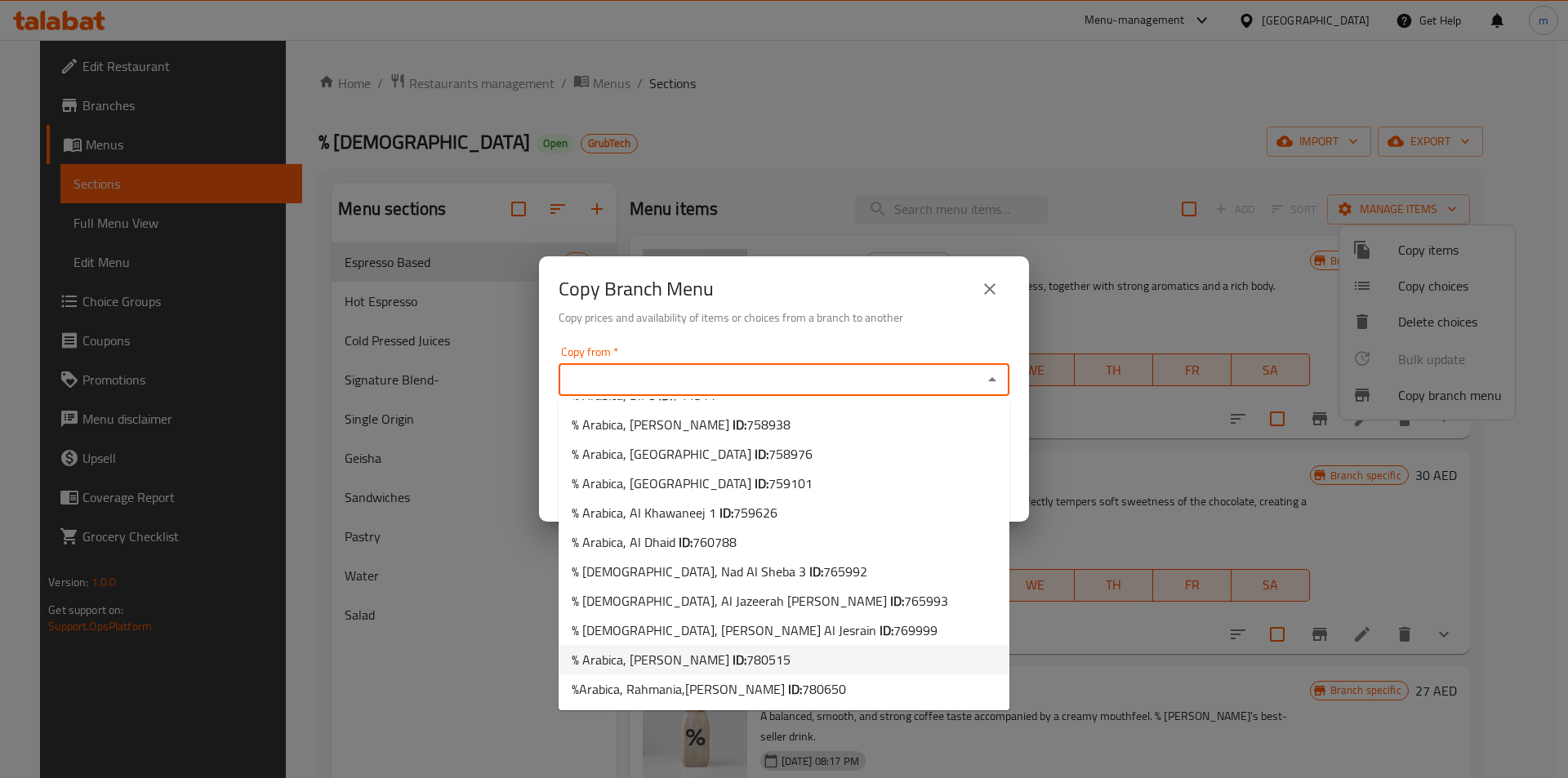
click at [746, 658] on span "780515" at bounding box center [768, 659] width 44 height 24
type input "% Arabica, [PERSON_NAME]"
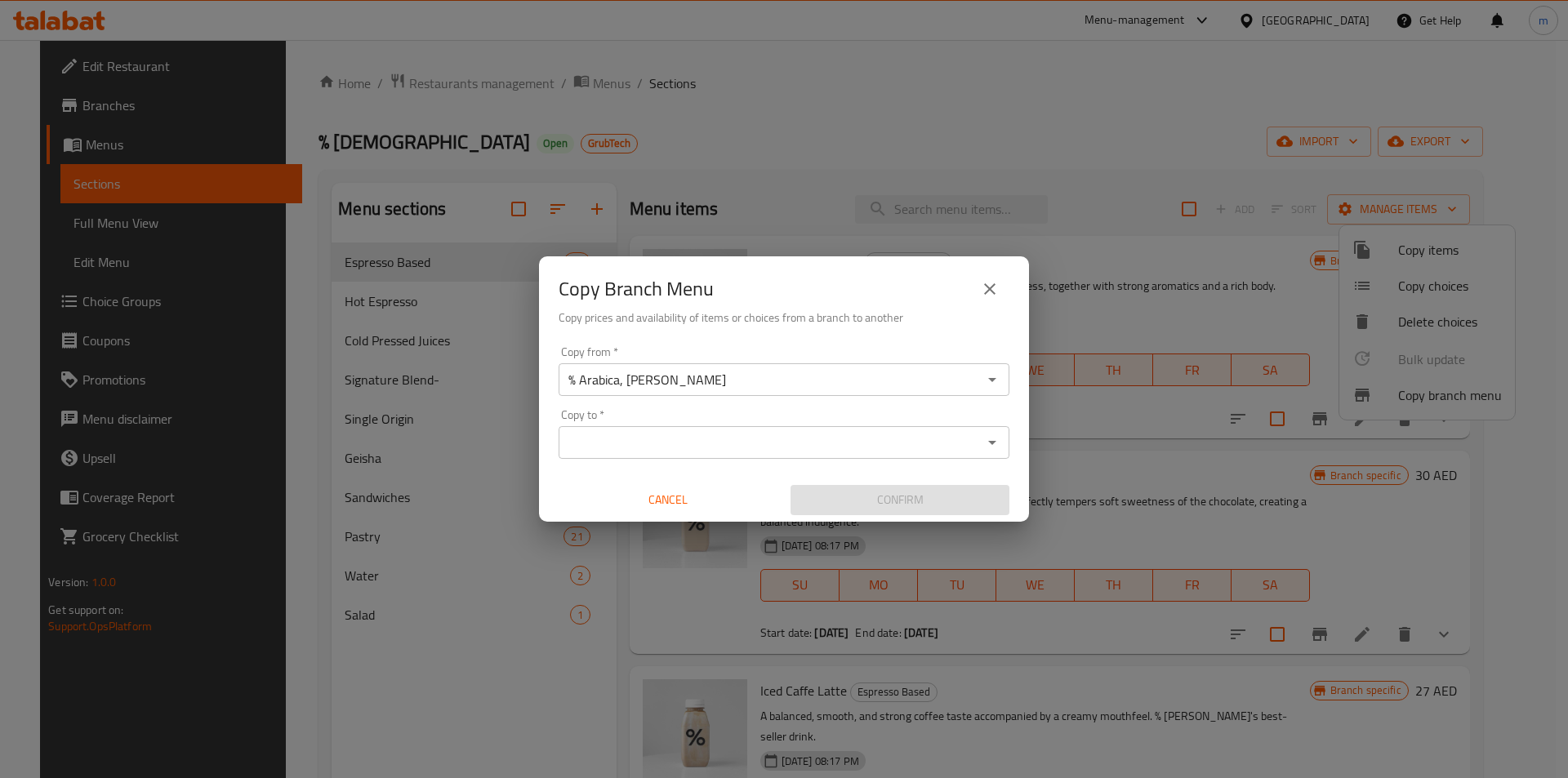
click at [998, 442] on icon "Open" at bounding box center [992, 442] width 20 height 20
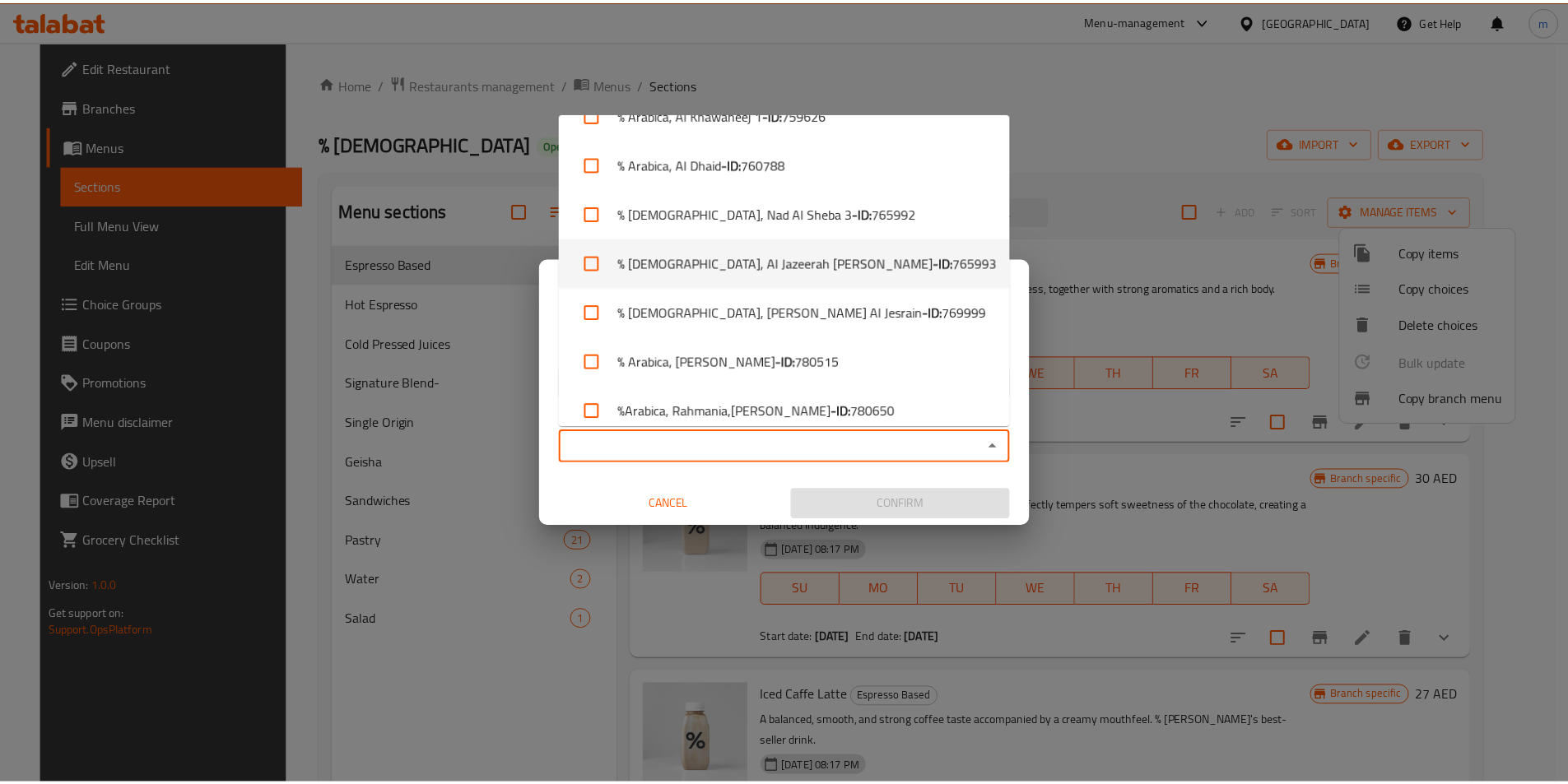
scroll to position [539, 0]
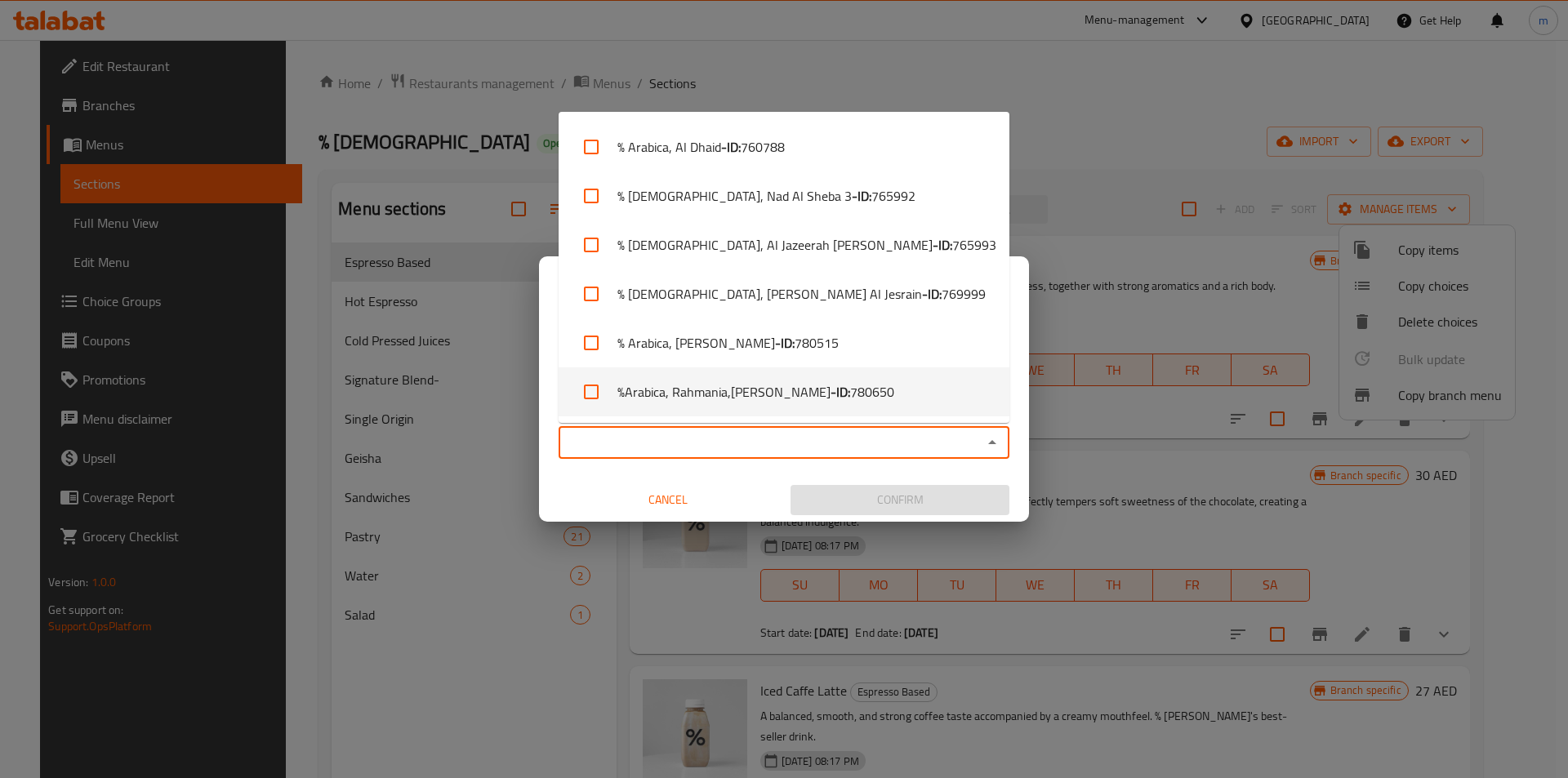
click at [852, 395] on span "780650" at bounding box center [871, 392] width 44 height 20
checkbox input "true"
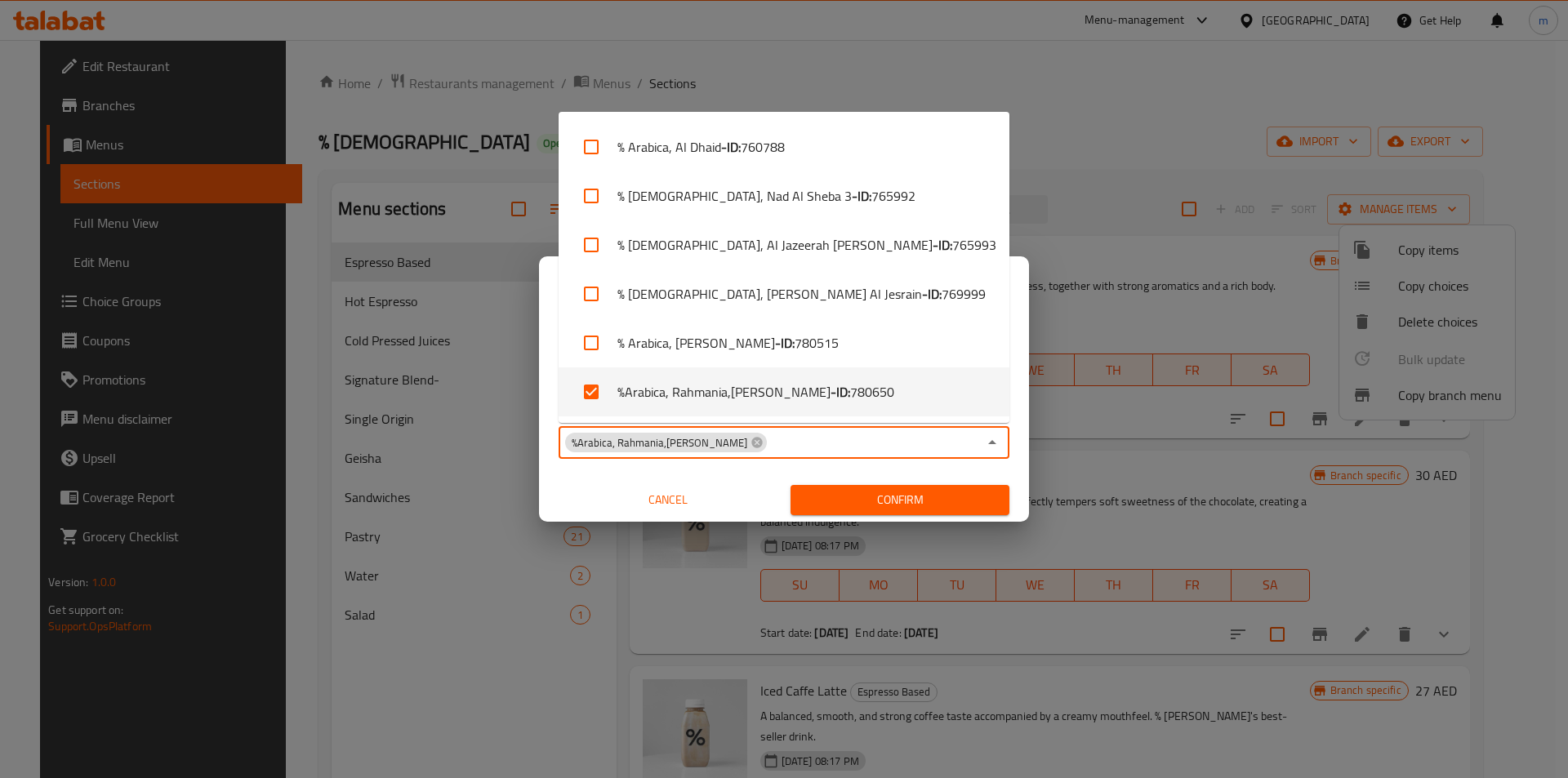
click at [946, 503] on span "Confirm" at bounding box center [899, 500] width 193 height 20
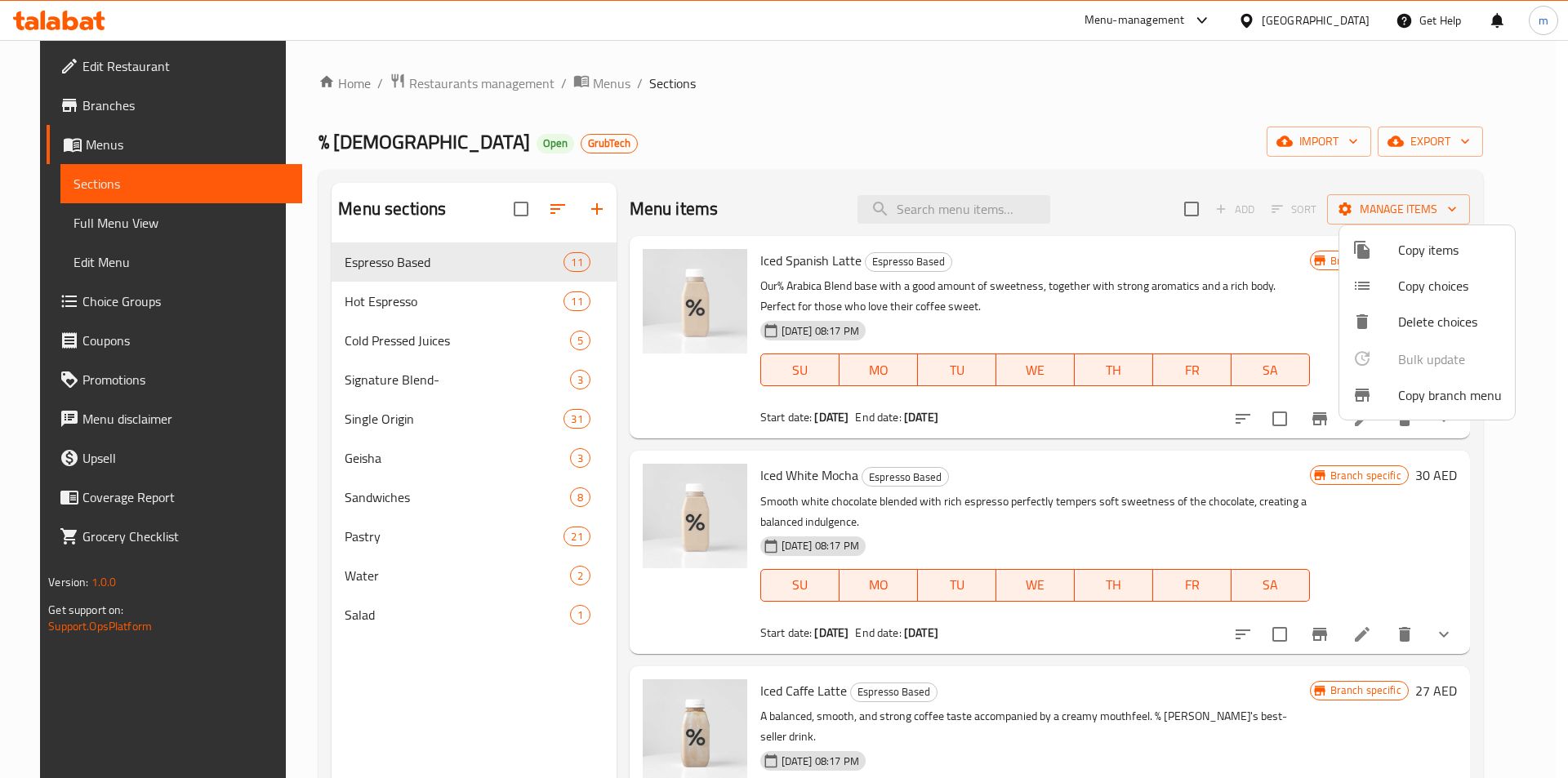
click at [1042, 134] on div at bounding box center [784, 389] width 1568 height 778
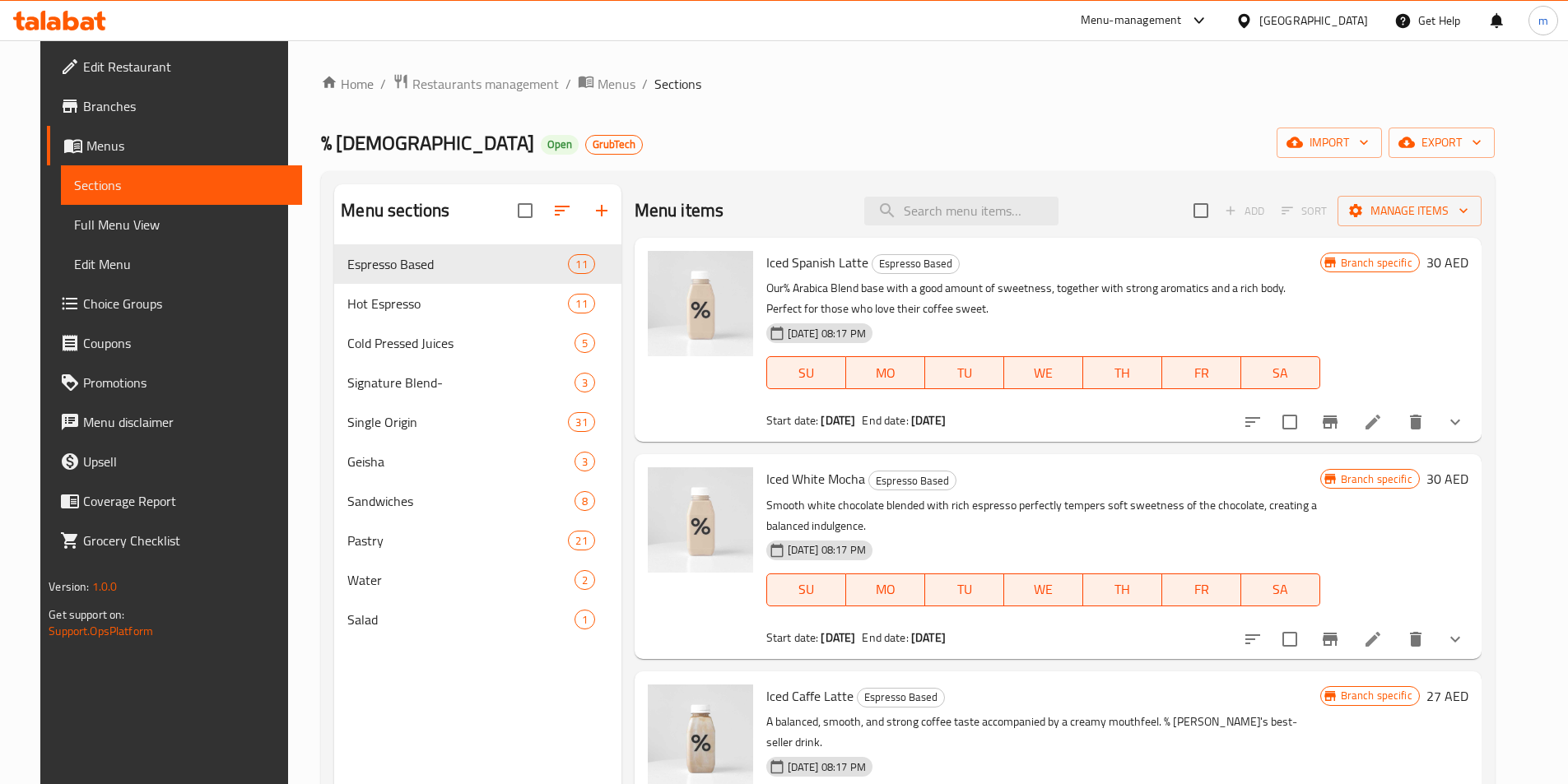
click at [112, 95] on link "Branches" at bounding box center [174, 106] width 255 height 40
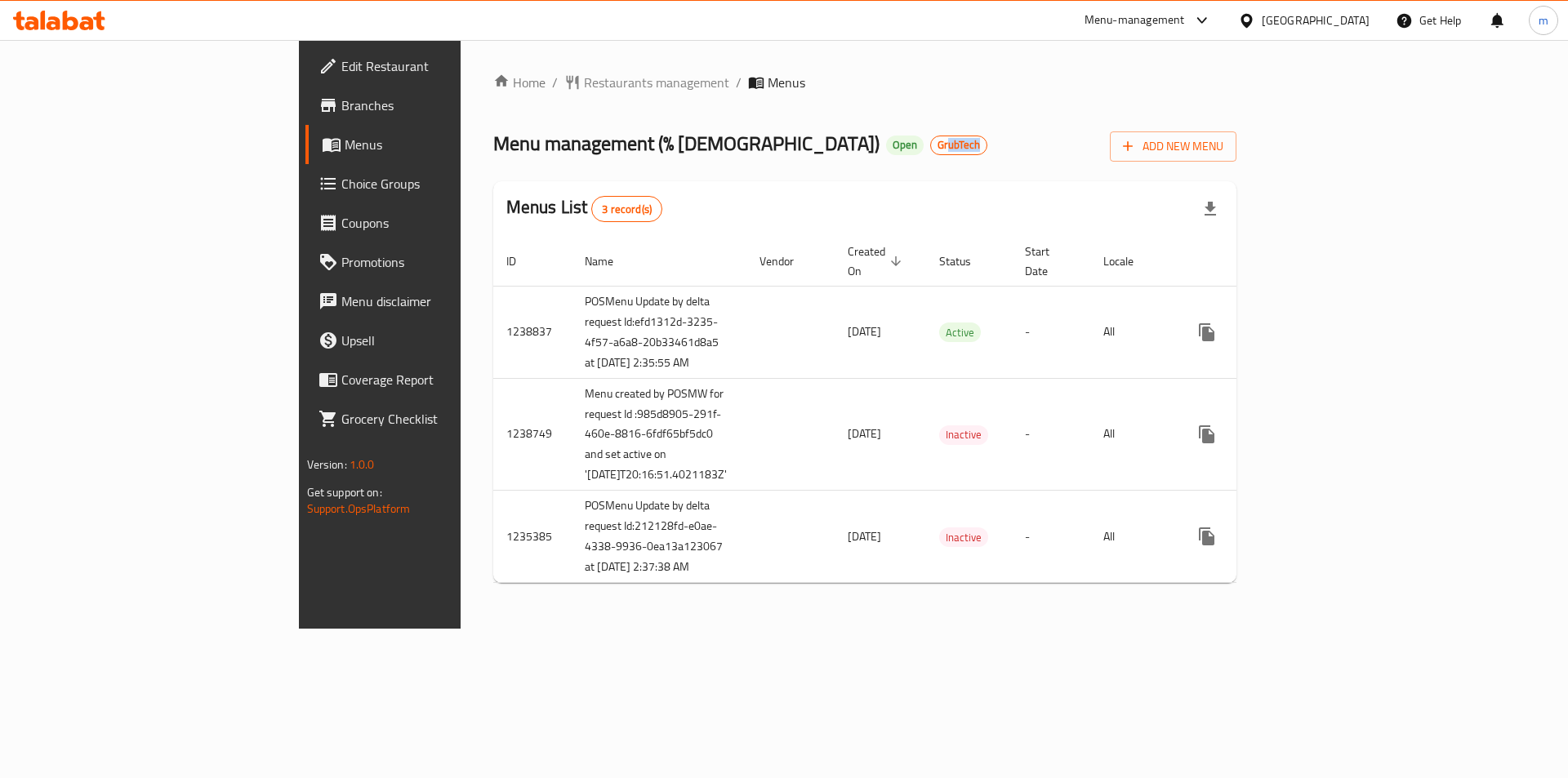
drag, startPoint x: 647, startPoint y: 144, endPoint x: 619, endPoint y: 145, distance: 28.0
click at [931, 145] on span "GrubTech" at bounding box center [958, 145] width 55 height 14
click at [675, 150] on div "Menu management ( % Arabica ) Open GrubTech Add New Menu" at bounding box center [865, 143] width 743 height 37
click at [341, 73] on span "Edit Restaurant" at bounding box center [445, 66] width 207 height 20
